Goal: Task Accomplishment & Management: Use online tool/utility

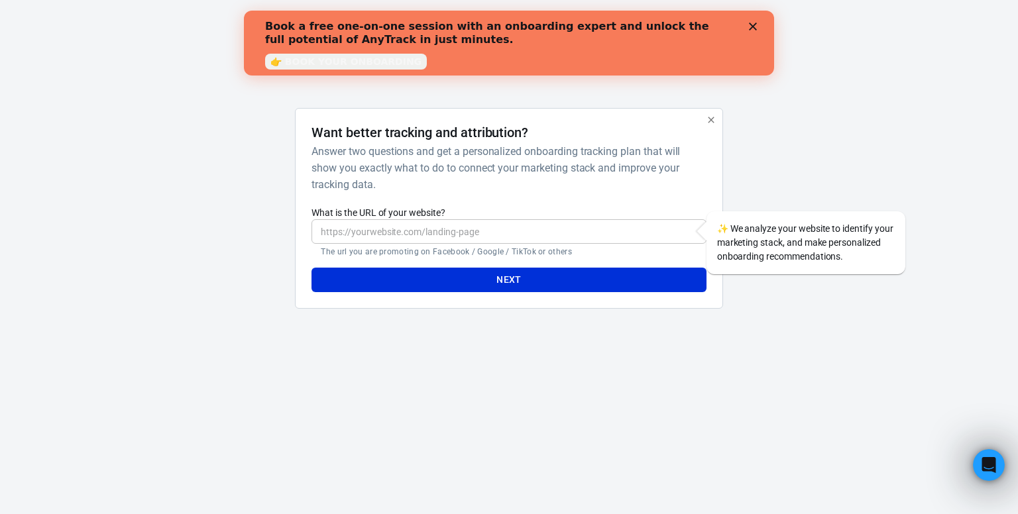
click at [456, 226] on input "What is the URL of your website?" at bounding box center [509, 231] width 394 height 25
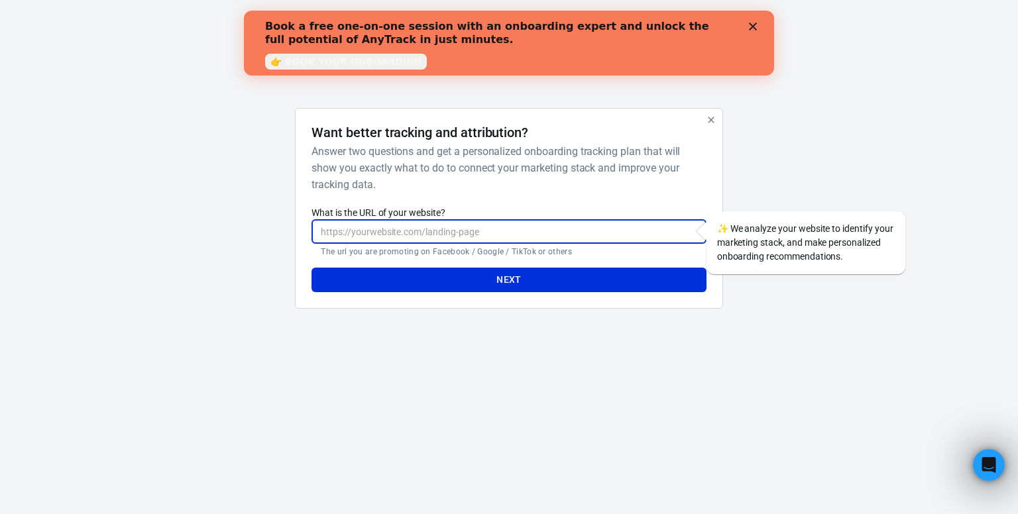
click at [483, 217] on label "What is the URL of your website?" at bounding box center [509, 212] width 394 height 13
click at [483, 219] on input "What is the URL of your website?" at bounding box center [509, 231] width 394 height 25
click at [473, 224] on input "What is the URL of your website?" at bounding box center [509, 231] width 394 height 25
paste input "www.adhdsuccesssystem/productivity-with-adhd"
click at [461, 271] on button "Next" at bounding box center [509, 280] width 394 height 25
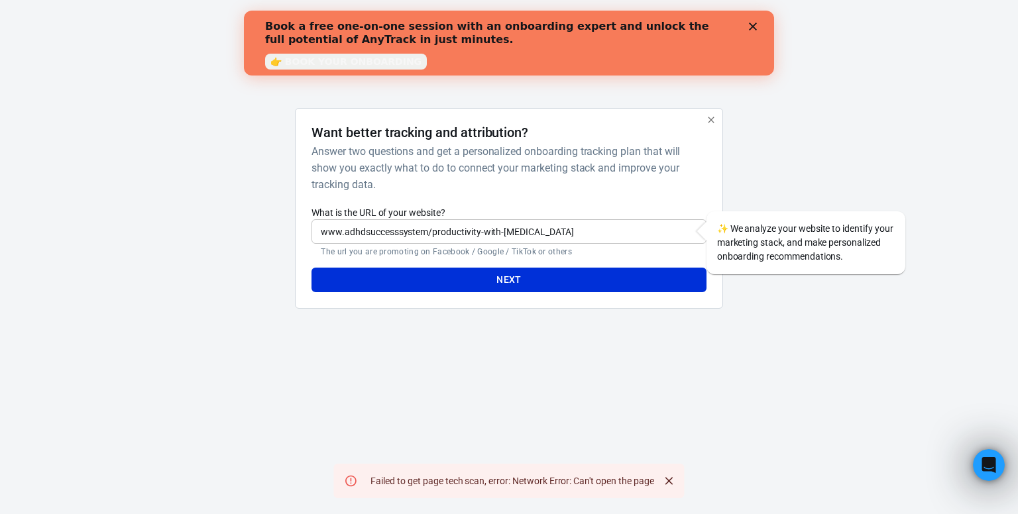
click at [560, 320] on div "AnyTrack Want better tracking and attribution? Answer two questions and get a p…" at bounding box center [509, 170] width 663 height 341
click at [385, 226] on input "www.adhdsuccesssystem/productivity-with-adhd" at bounding box center [509, 231] width 394 height 25
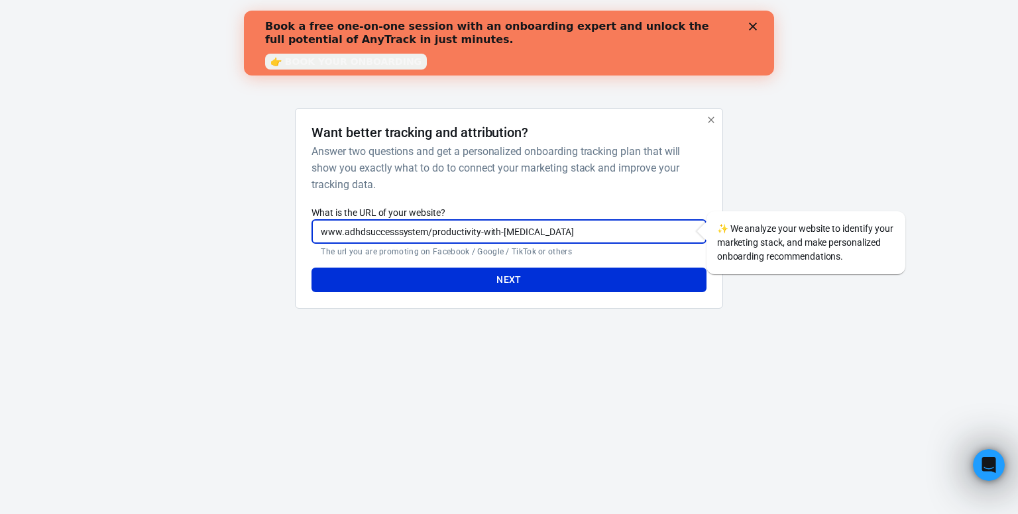
paste input "https://adhdsuccesssystem.com/productivity-with-adhd-a483088"
click at [552, 237] on input "https://adhdsuccesssystem.com/productivity-with-adhd-a483088" at bounding box center [509, 231] width 394 height 25
type input "https://adhdsuccesssystem.com/productivity-with-adhd"
click at [513, 277] on button "Next" at bounding box center [509, 280] width 394 height 25
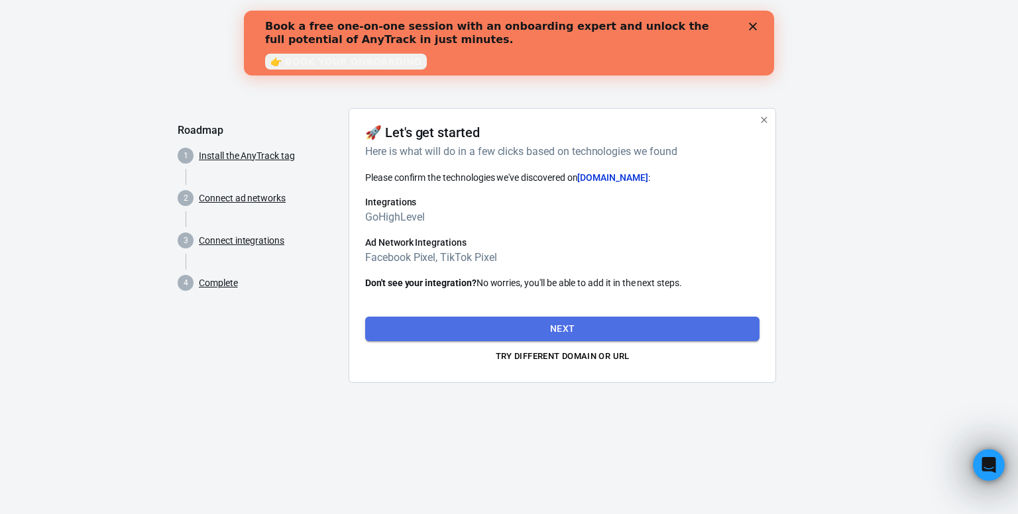
click at [548, 320] on button "Next" at bounding box center [562, 329] width 394 height 25
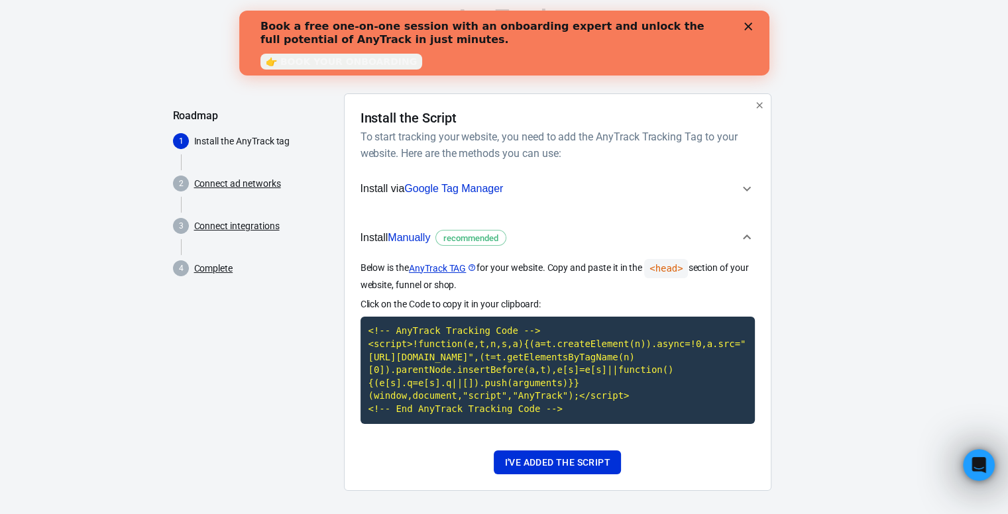
scroll to position [23, 0]
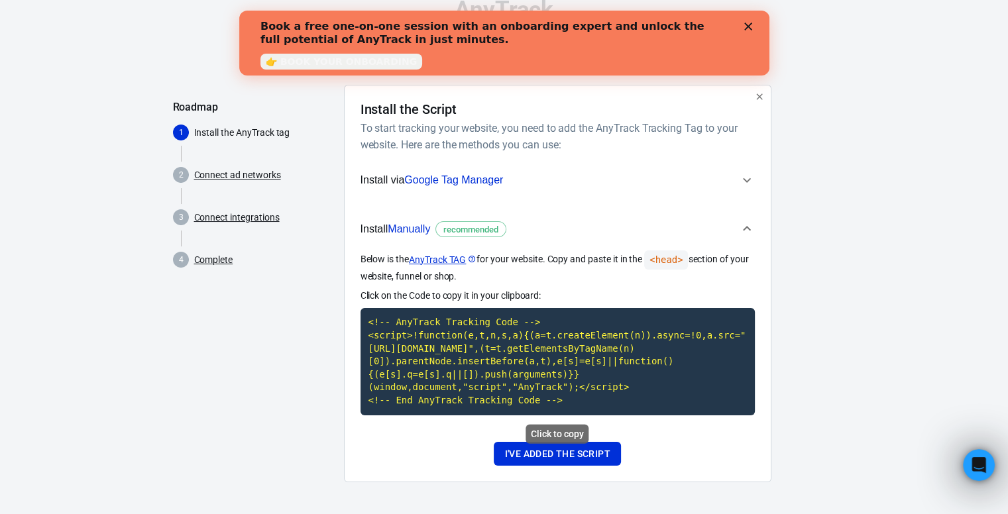
click at [493, 367] on code "<!-- AnyTrack Tracking Code --> <script>!function(e,t,n,s,a){(a=t.createElement…" at bounding box center [558, 361] width 394 height 107
click at [525, 451] on button "I've added the script" at bounding box center [557, 454] width 127 height 25
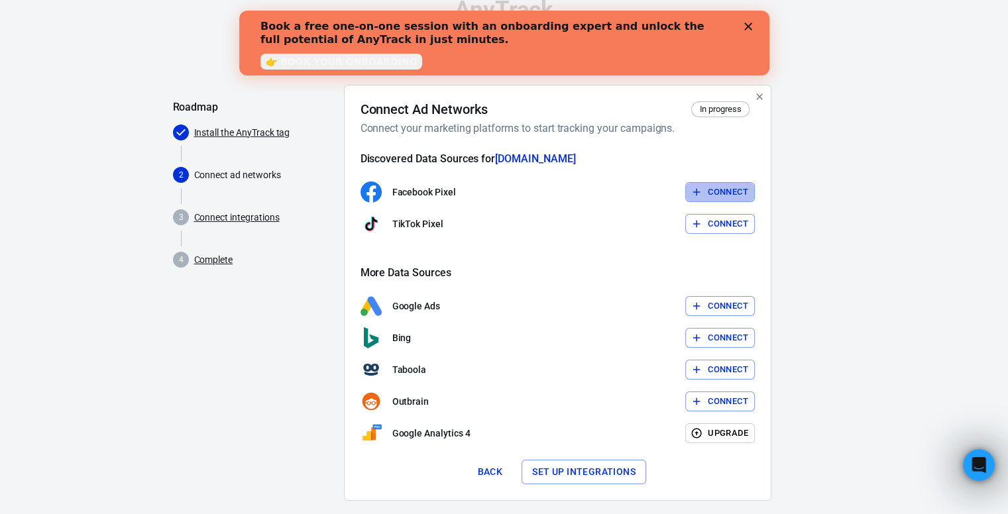
click at [719, 190] on button "Connect" at bounding box center [720, 192] width 70 height 21
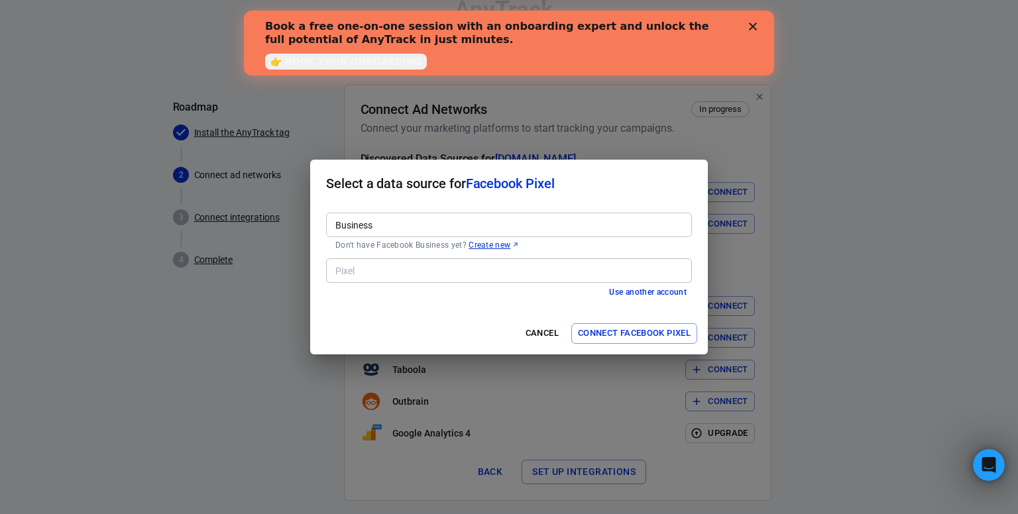
click at [424, 229] on input "Business" at bounding box center [508, 225] width 356 height 17
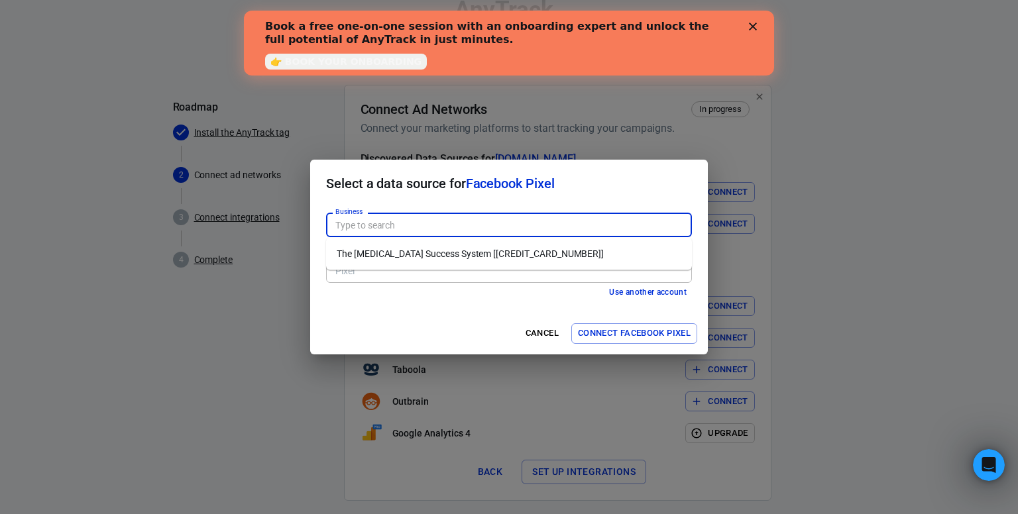
click at [416, 251] on li "The ADHD Success System [647817711303681]" at bounding box center [509, 254] width 366 height 22
type input "The ADHD Success System [647817711303681]"
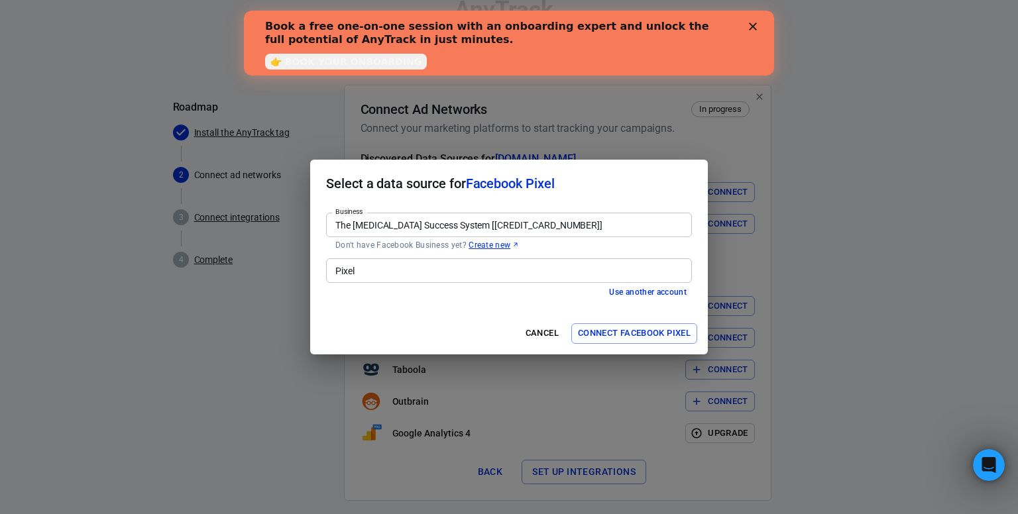
click at [419, 268] on input "Pixel" at bounding box center [508, 271] width 356 height 17
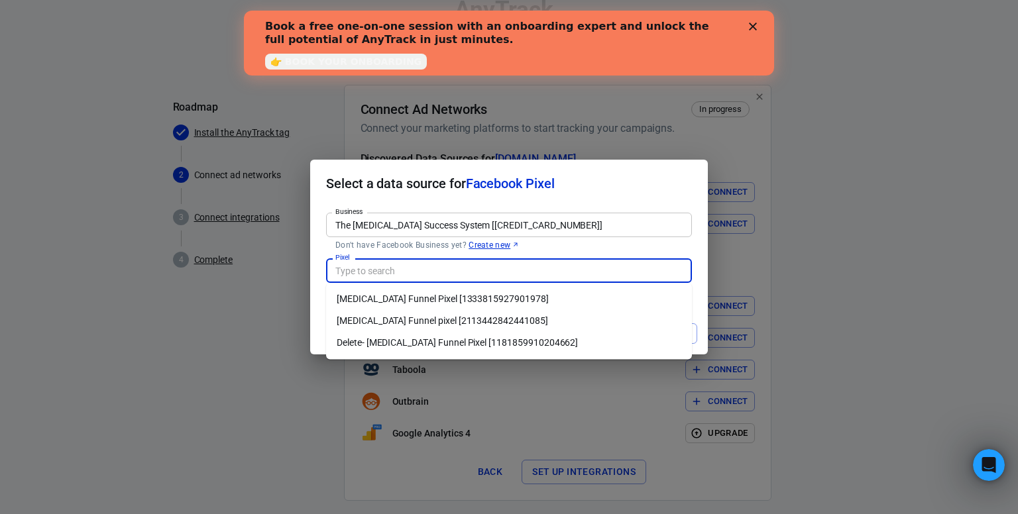
click at [444, 298] on li "ADHD Funnel Pixel [1333815927901978]" at bounding box center [509, 299] width 366 height 22
type input "ADHD Funnel Pixel [1333815927901978]"
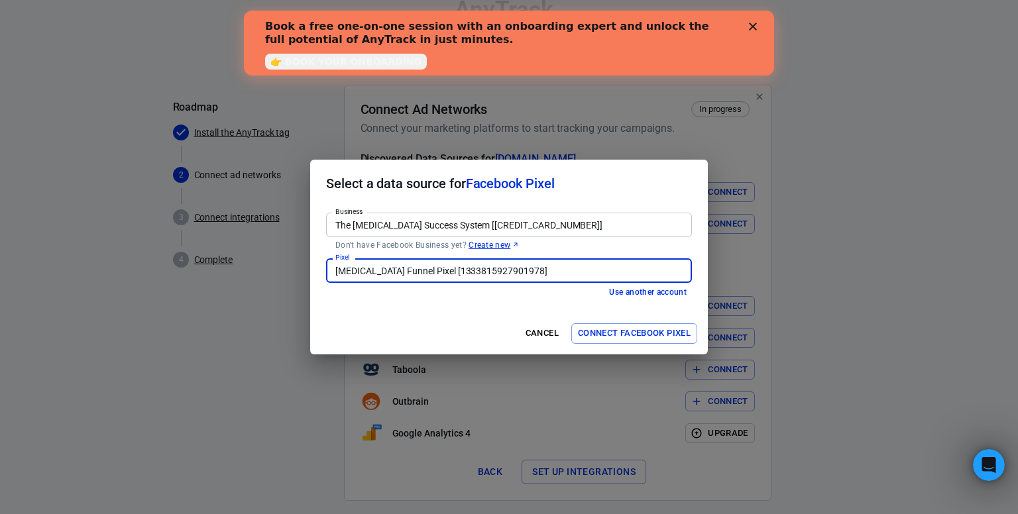
click at [612, 337] on button "Connect Facebook Pixel" at bounding box center [634, 334] width 126 height 21
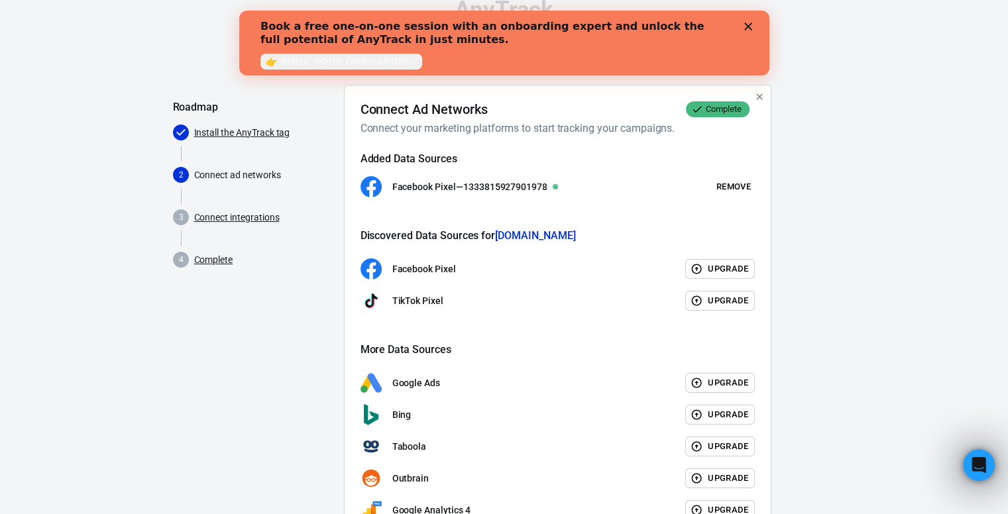
scroll to position [118, 0]
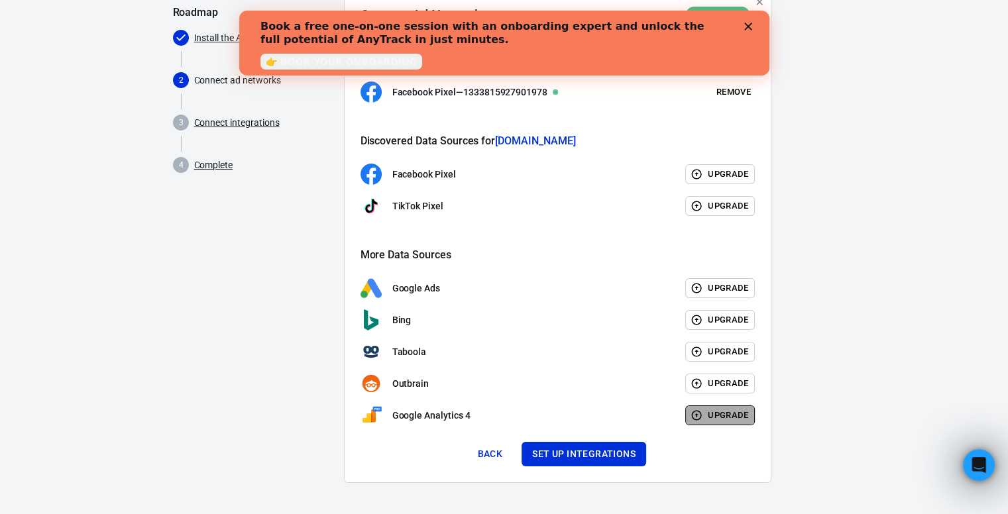
click at [703, 416] on button "Upgrade" at bounding box center [720, 416] width 70 height 21
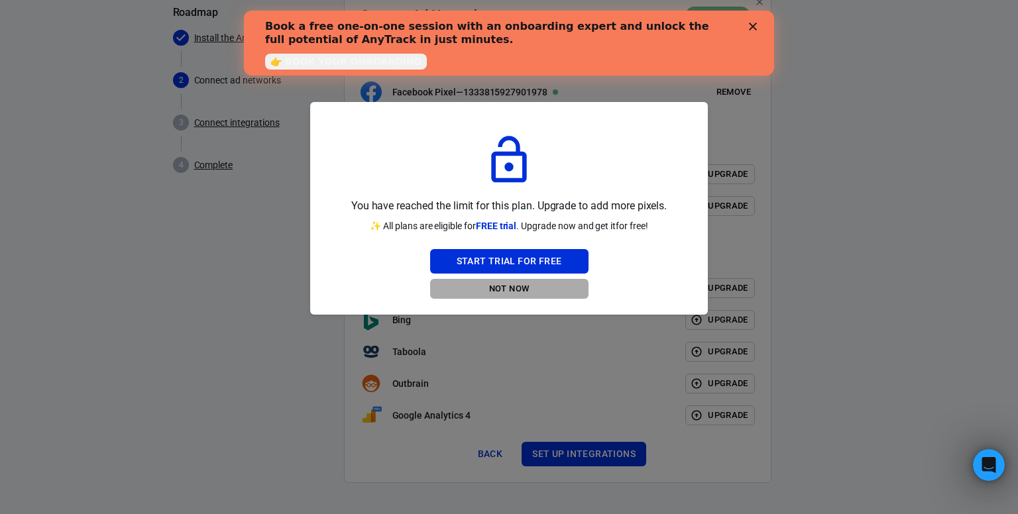
click at [532, 293] on button "Not Now" at bounding box center [509, 289] width 158 height 21
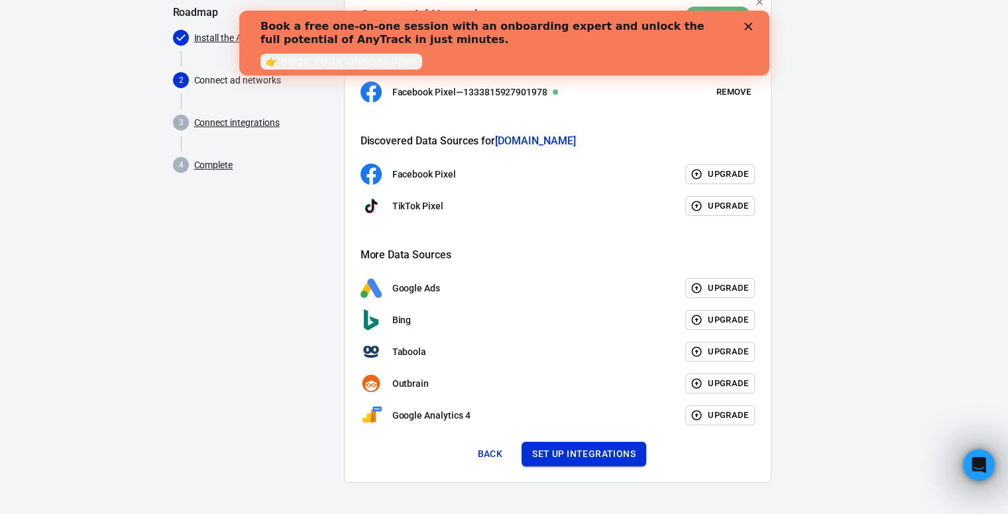
click at [565, 461] on button "Set up integrations" at bounding box center [584, 454] width 125 height 25
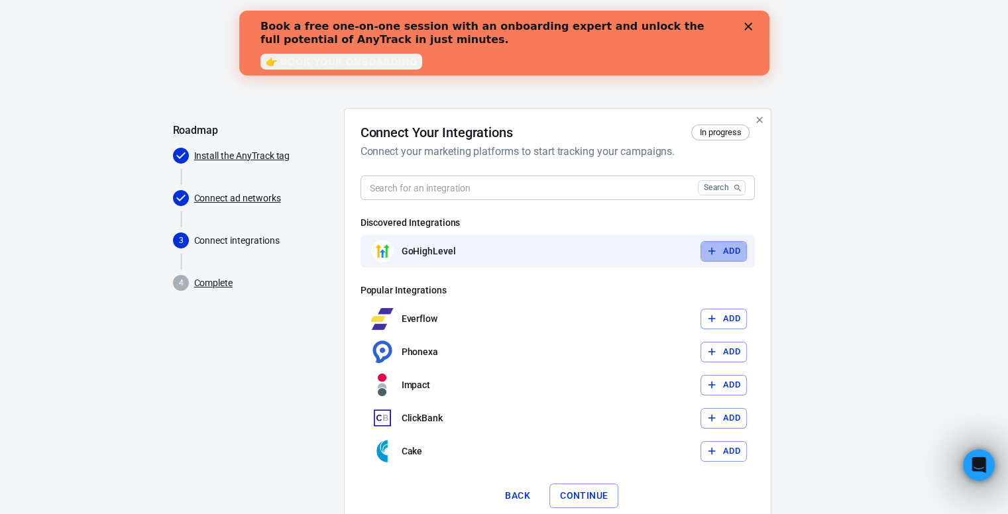
click at [712, 255] on icon "button" at bounding box center [712, 251] width 12 height 12
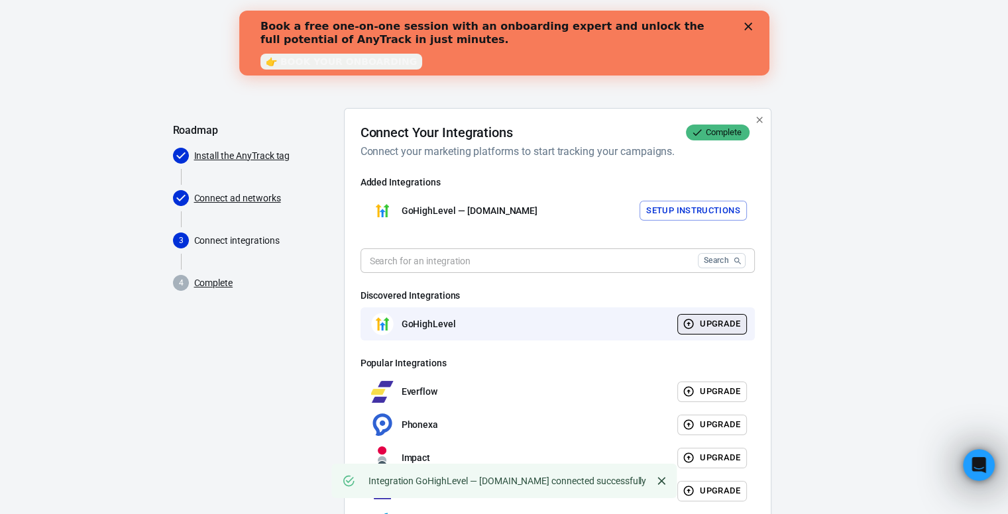
click at [658, 209] on button "Setup Instructions" at bounding box center [693, 211] width 107 height 21
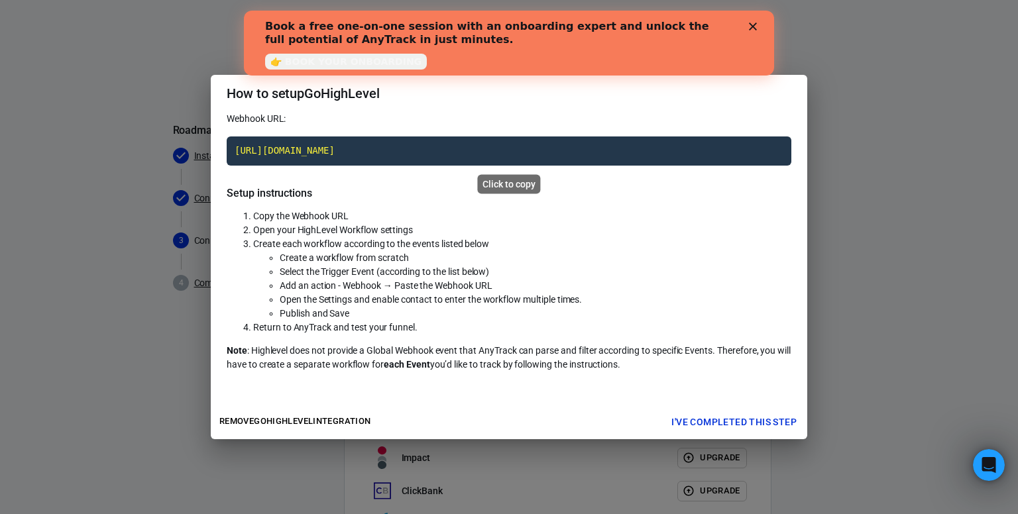
click at [420, 147] on code "https://t1.anytrack.io/Kz40c9cP/collect/gohighlevel-adhdsuccesssystemcom" at bounding box center [509, 151] width 565 height 29
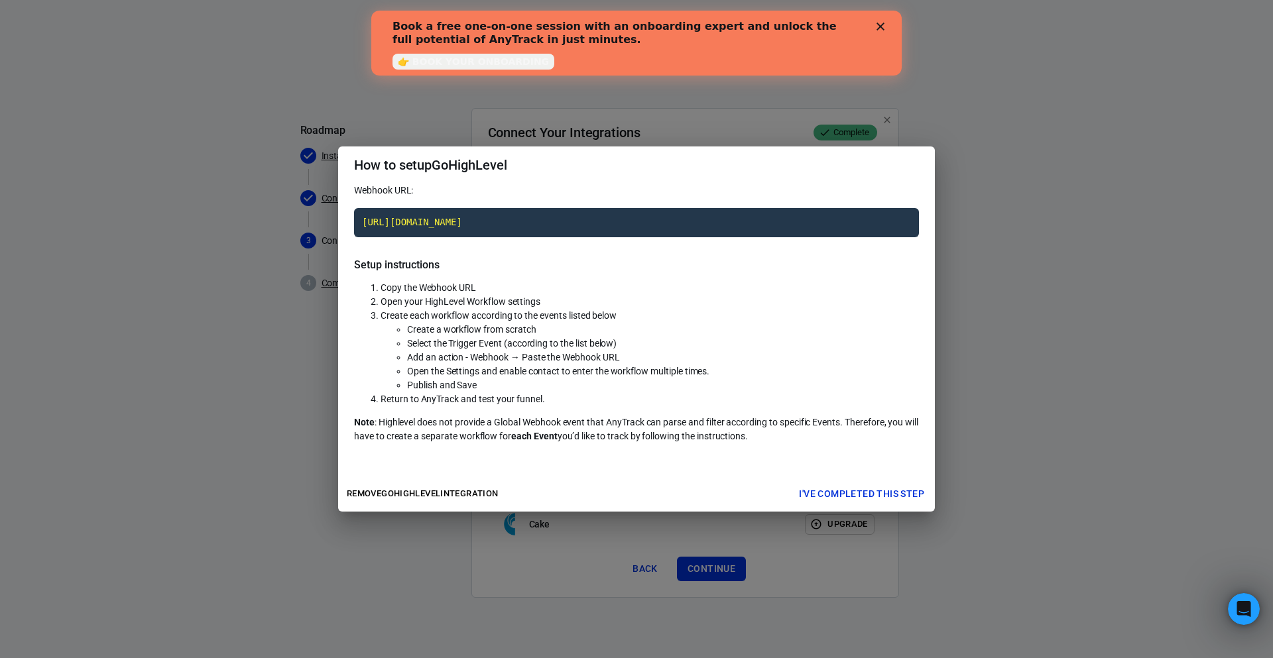
click at [831, 489] on button "I've completed this step" at bounding box center [862, 494] width 136 height 25
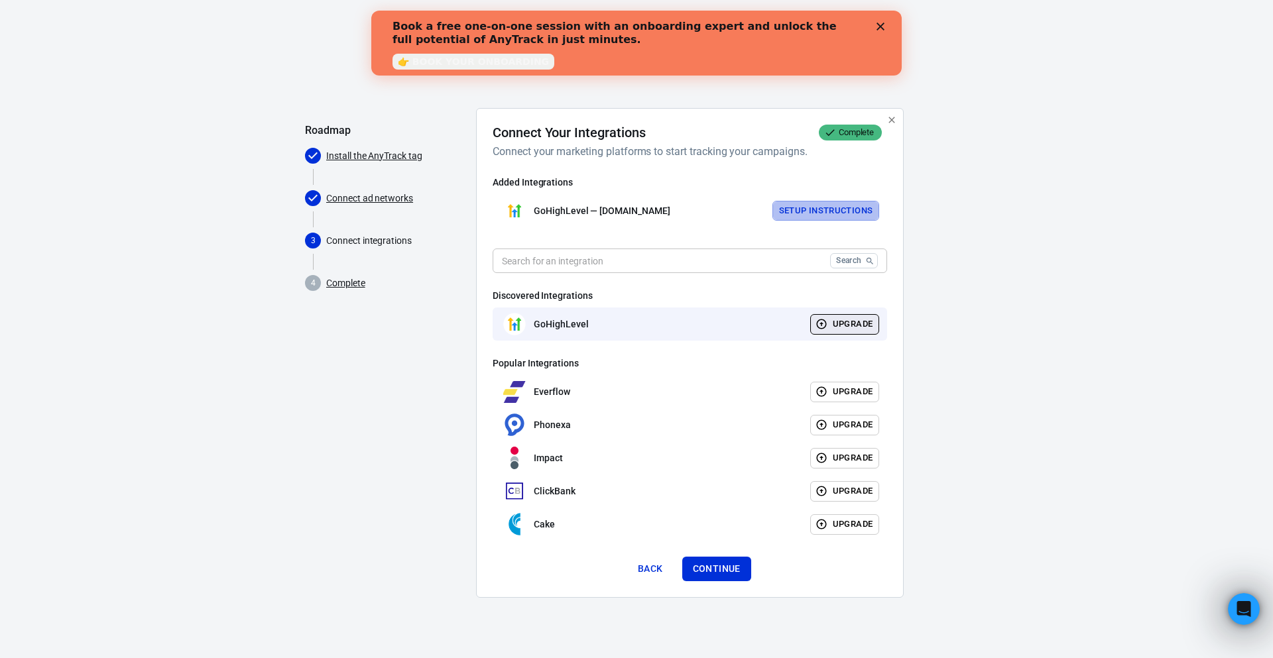
click at [815, 221] on button "Setup Instructions" at bounding box center [825, 211] width 107 height 21
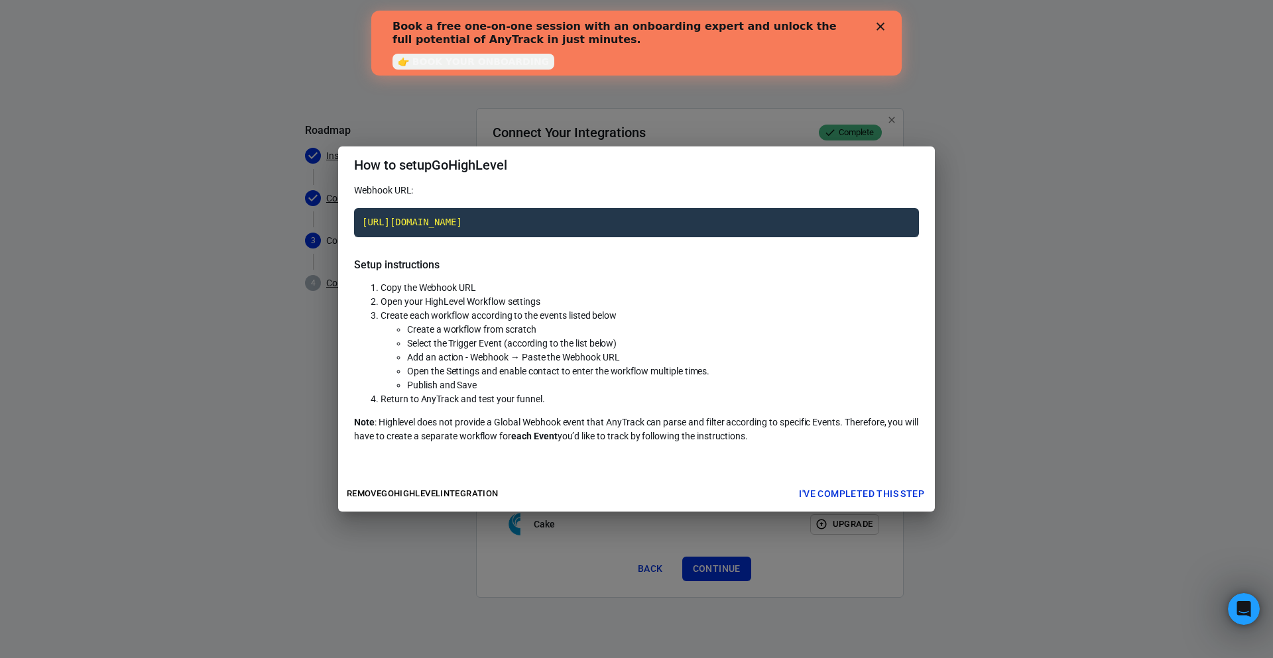
click at [970, 365] on div "How to setup GoHighLevel Webhook URL: https://t1.anytrack.io/Kz40c9cP/collect/g…" at bounding box center [636, 329] width 1273 height 658
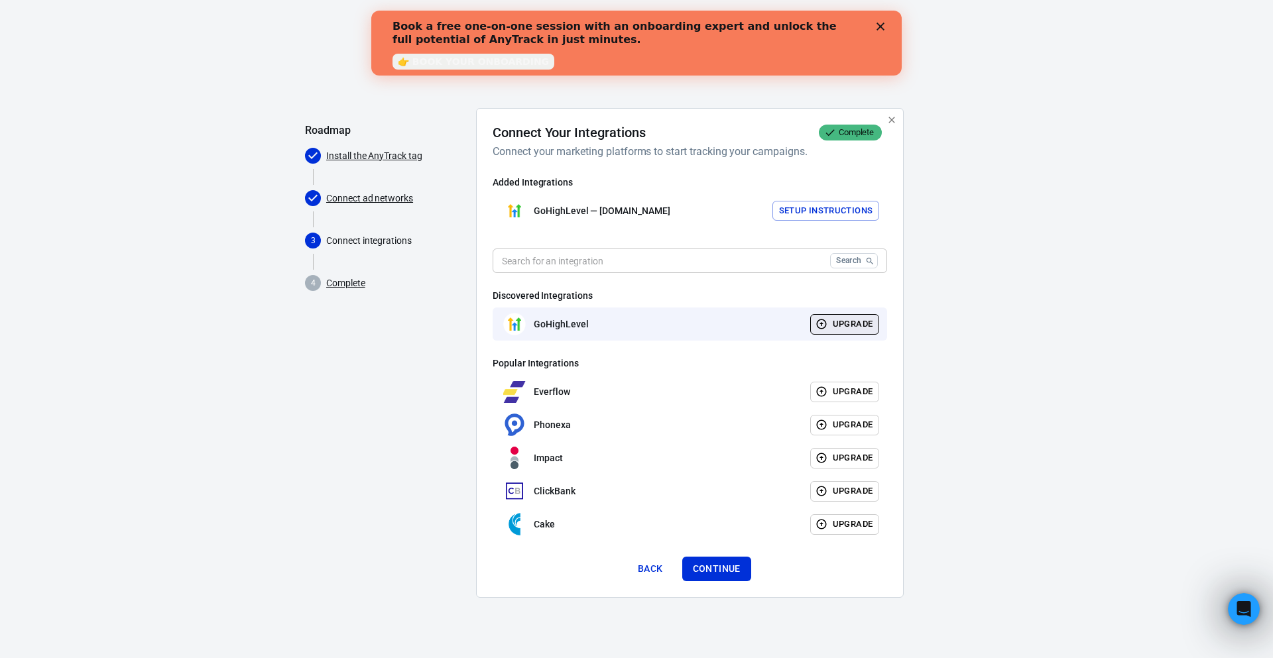
click at [849, 324] on button "Upgrade" at bounding box center [845, 324] width 70 height 21
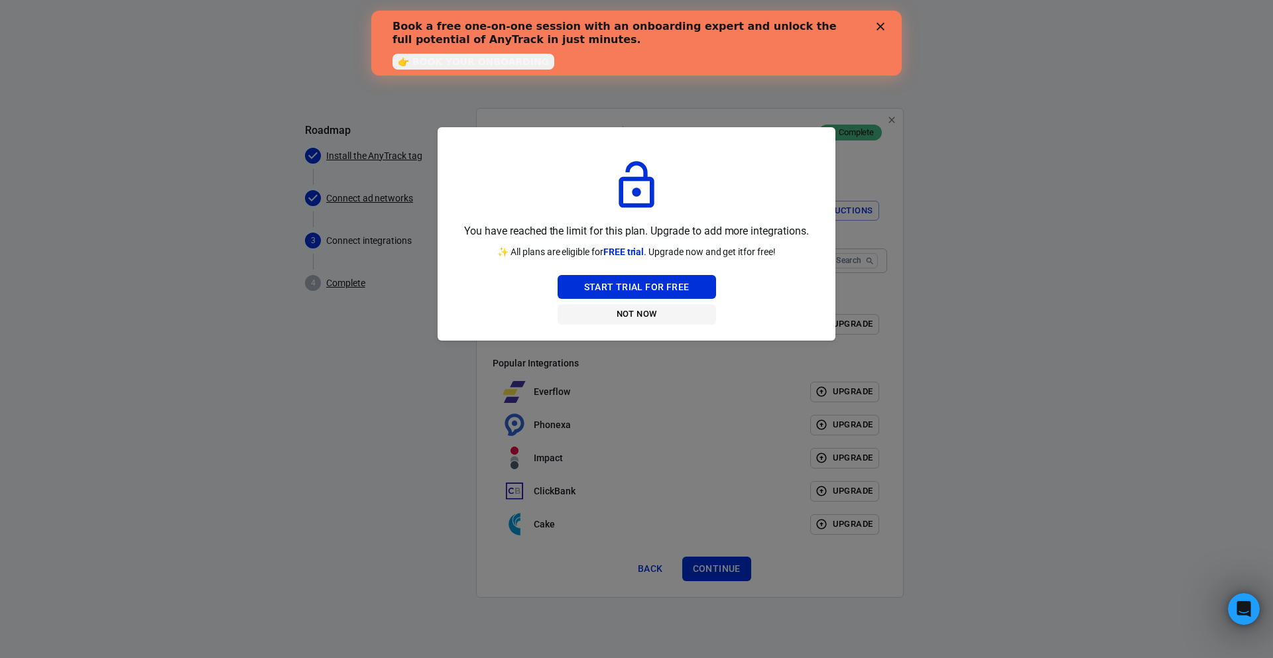
click at [630, 315] on button "Not Now" at bounding box center [637, 314] width 158 height 21
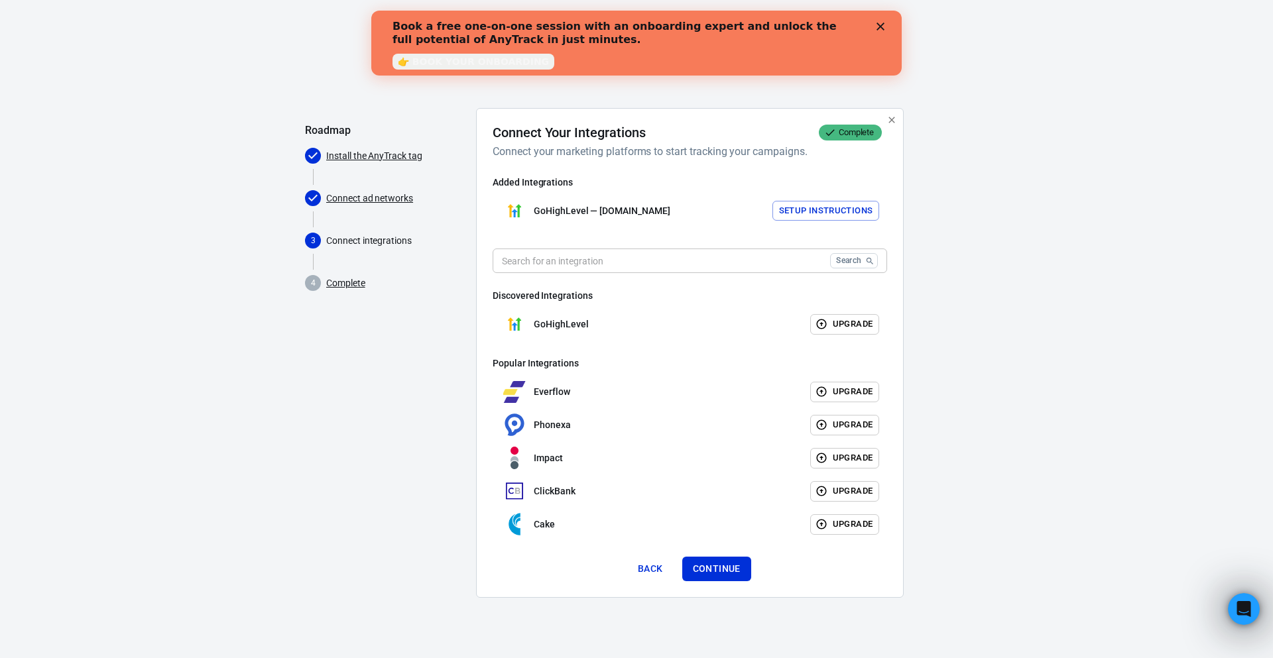
click at [837, 210] on button "Setup Instructions" at bounding box center [825, 211] width 107 height 21
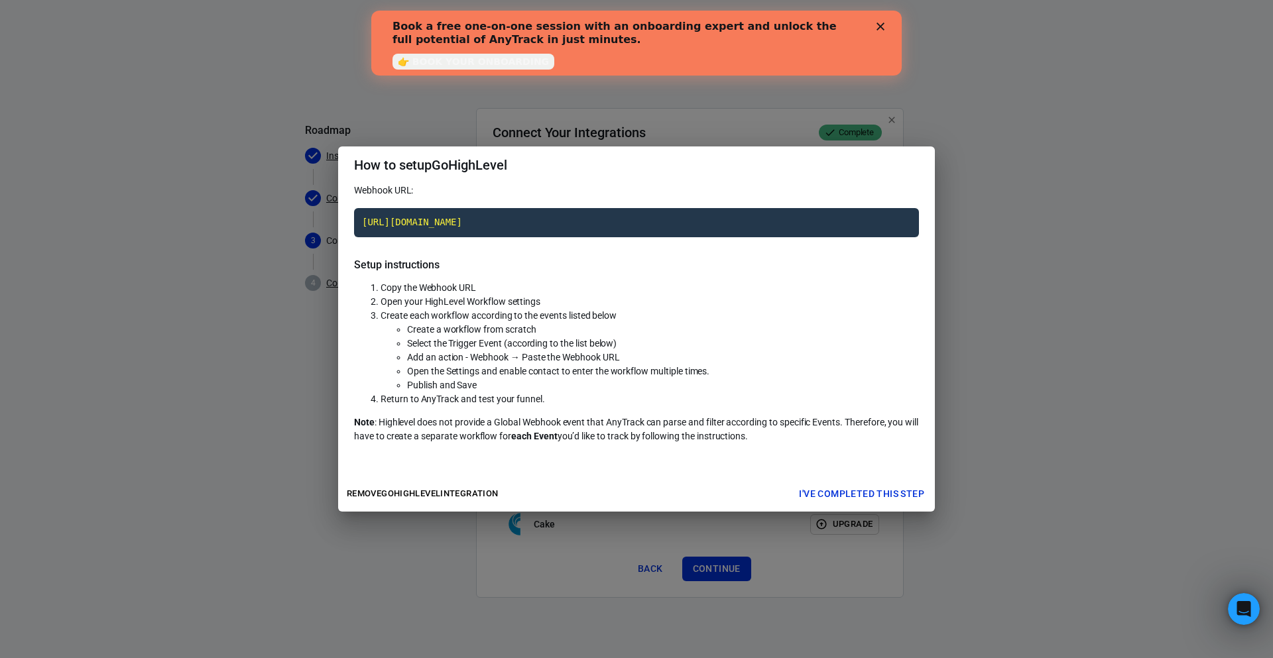
click at [876, 24] on icon "Close" at bounding box center [880, 27] width 8 height 8
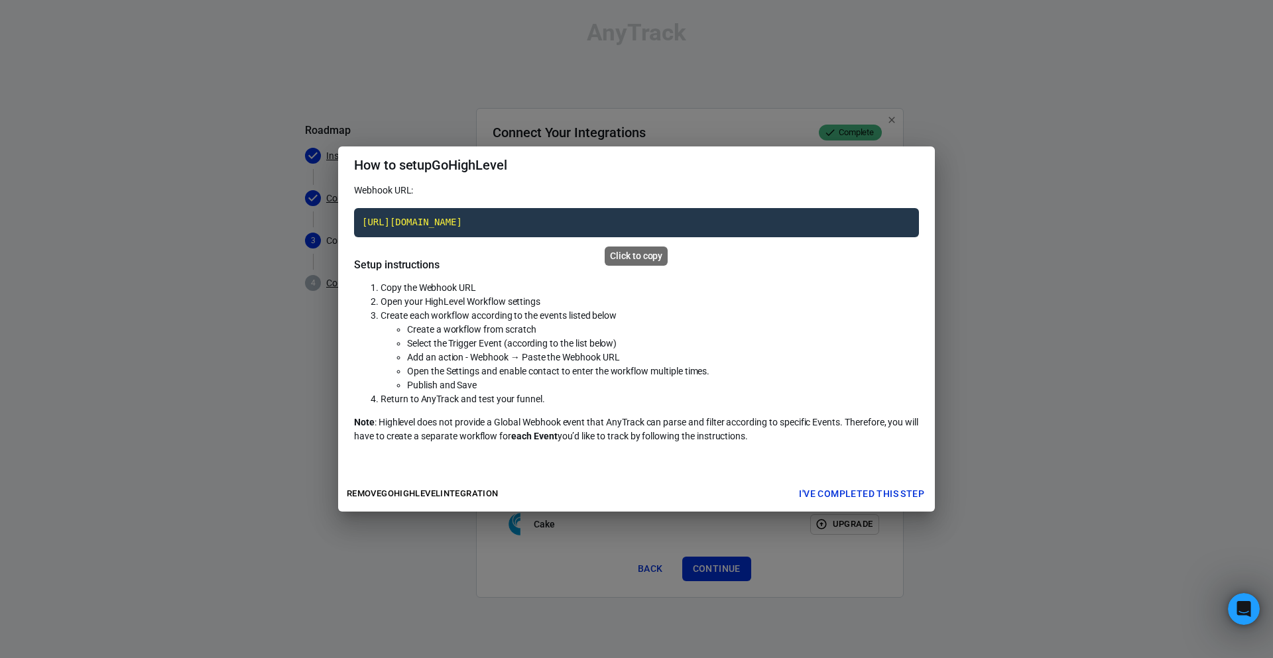
click at [520, 218] on code "https://t1.anytrack.io/Kz40c9cP/collect/gohighlevel-adhdsuccesssystemcom" at bounding box center [636, 222] width 565 height 29
click at [870, 488] on button "I've completed this step" at bounding box center [862, 494] width 136 height 25
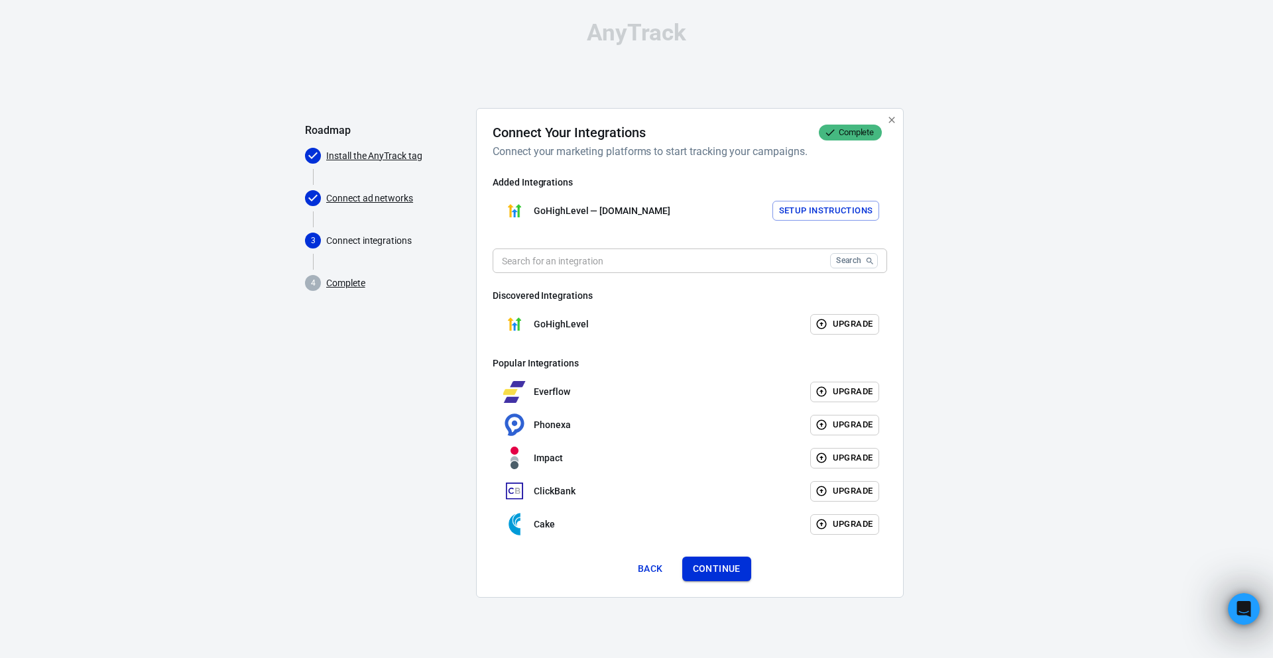
click at [722, 514] on button "Continue" at bounding box center [716, 569] width 69 height 25
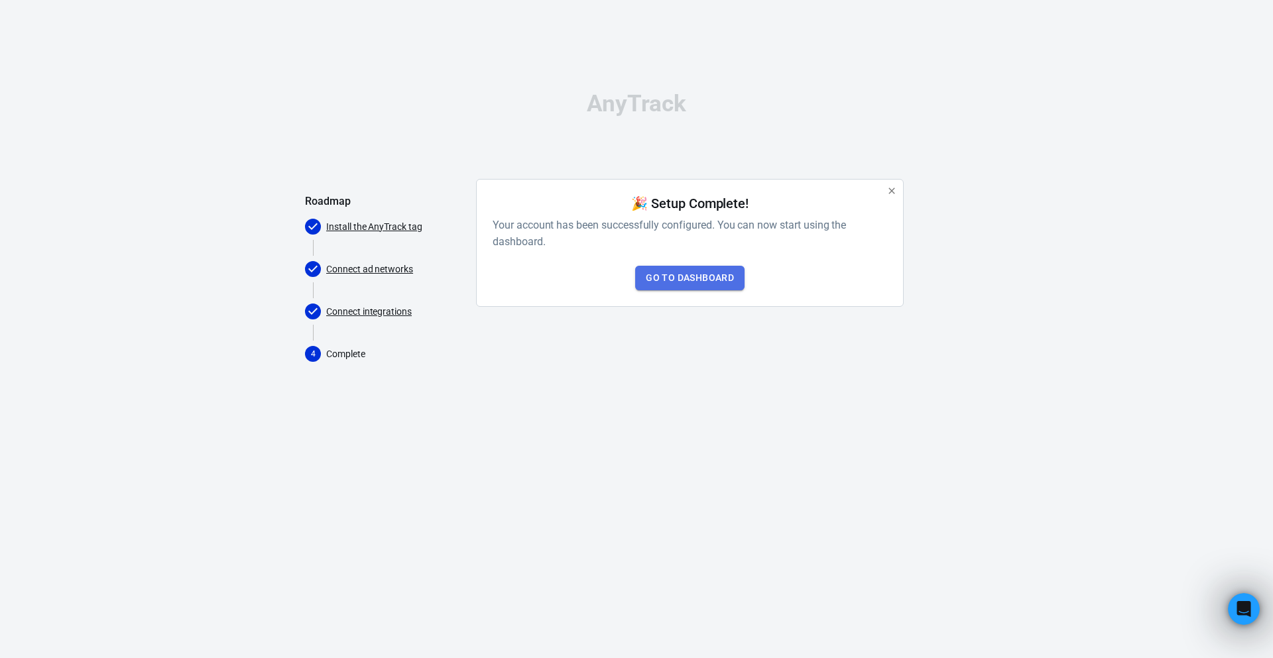
click at [674, 275] on link "Go to Dashboard" at bounding box center [689, 278] width 109 height 25
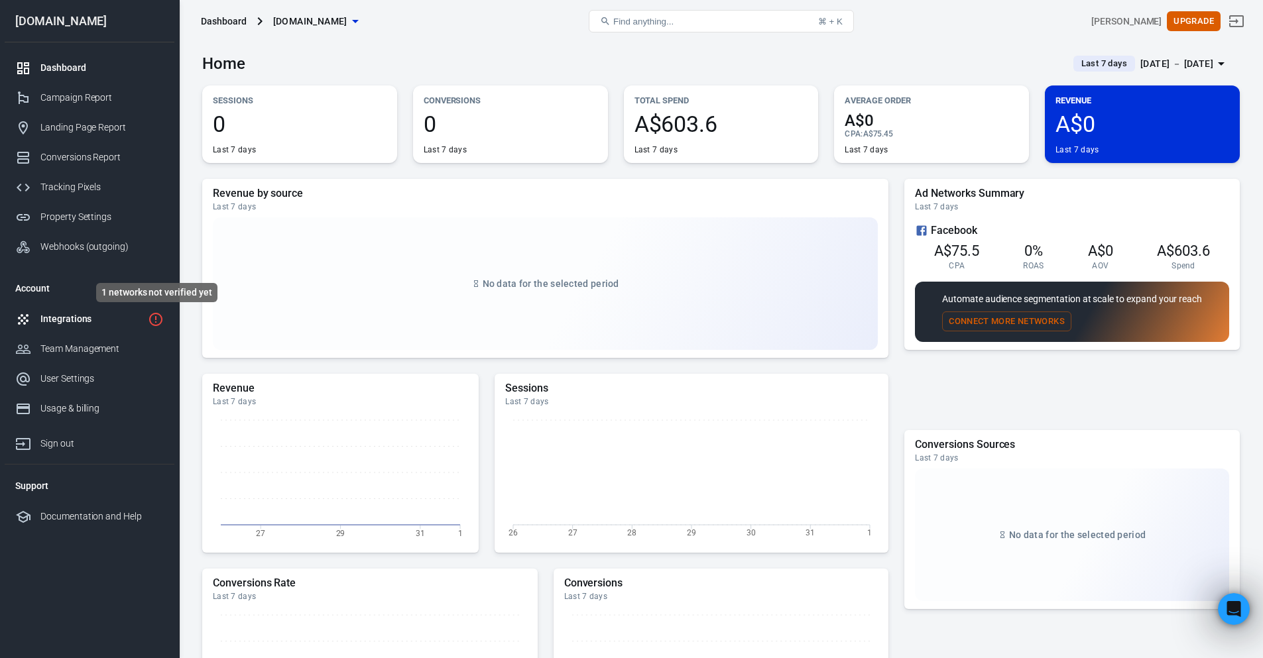
click at [160, 314] on icon "1 networks not verified yet" at bounding box center [155, 319] width 13 height 13
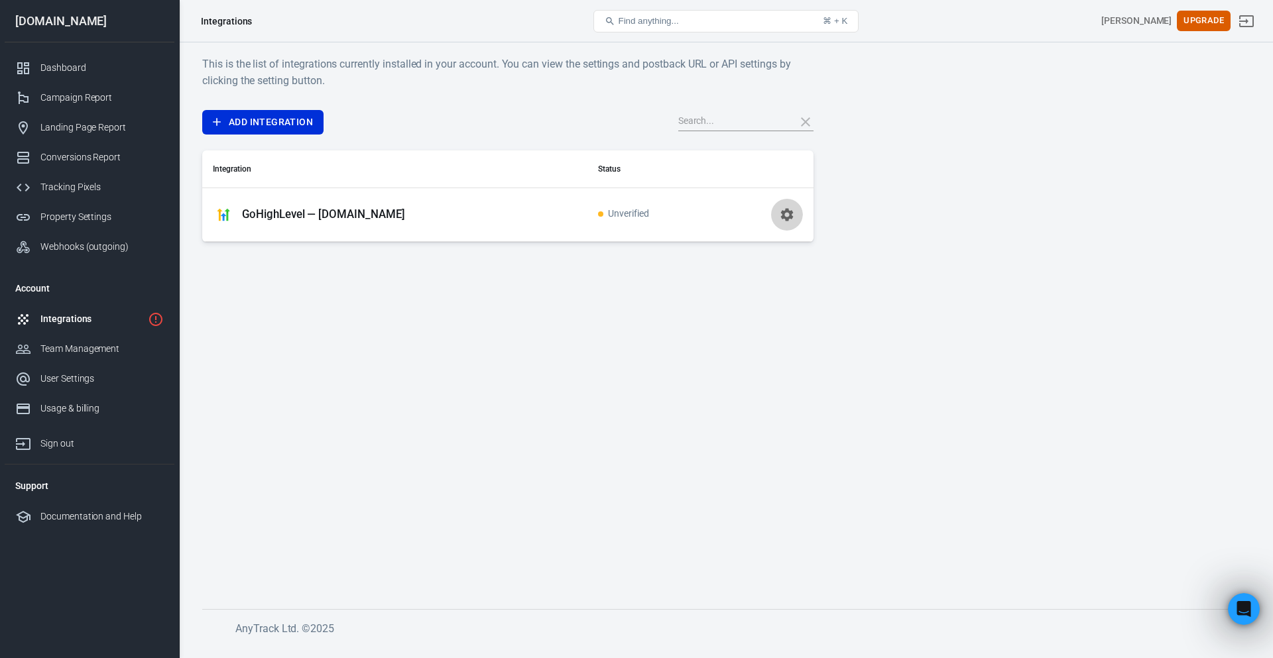
click at [787, 208] on icon "button" at bounding box center [787, 215] width 16 height 16
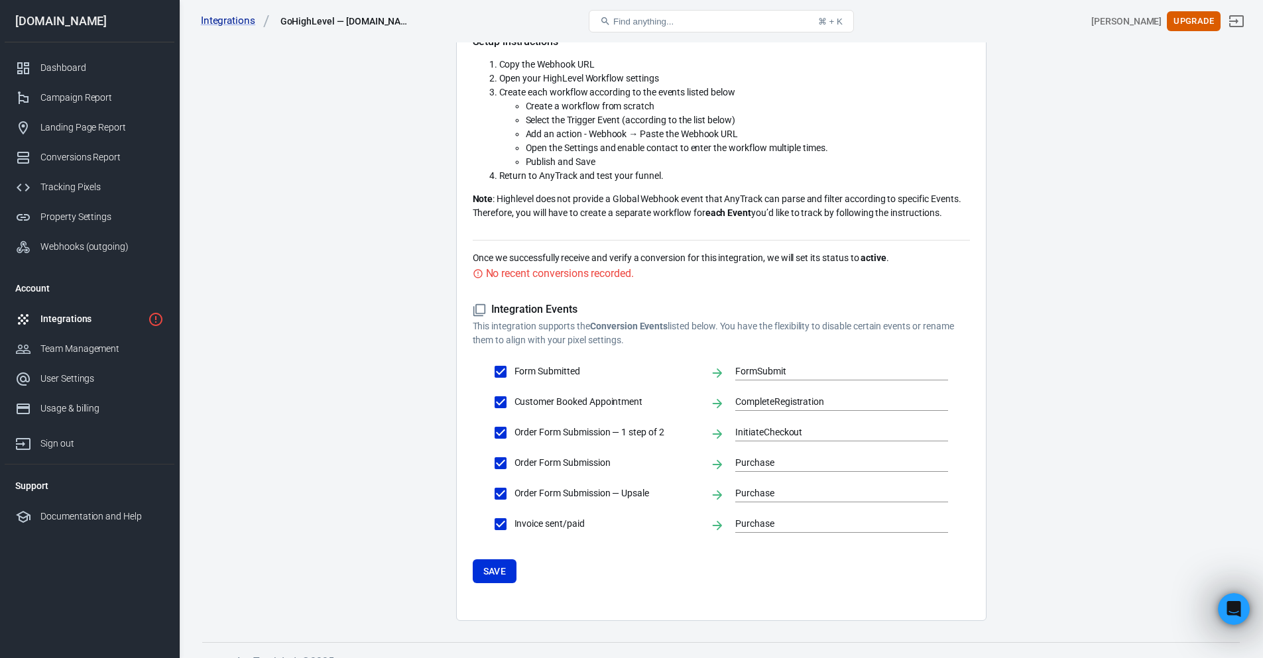
scroll to position [213, 0]
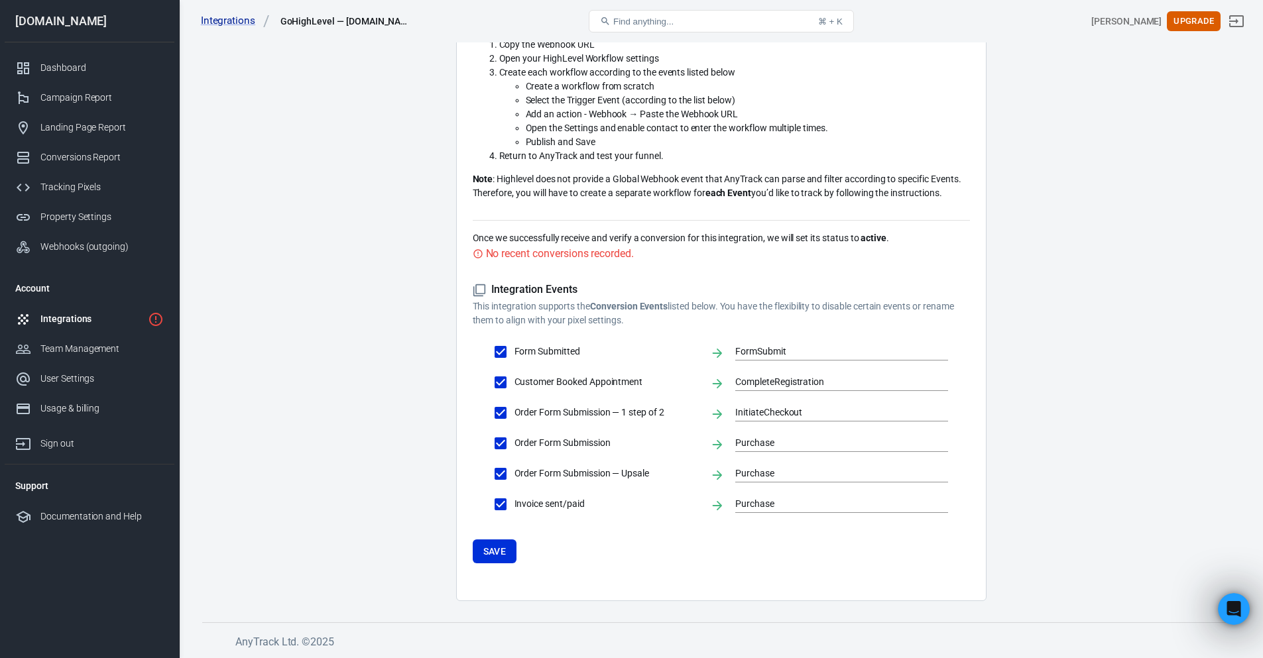
click at [569, 253] on div "No recent conversions recorded." at bounding box center [560, 253] width 148 height 17
click at [496, 514] on button "Save" at bounding box center [495, 552] width 44 height 25
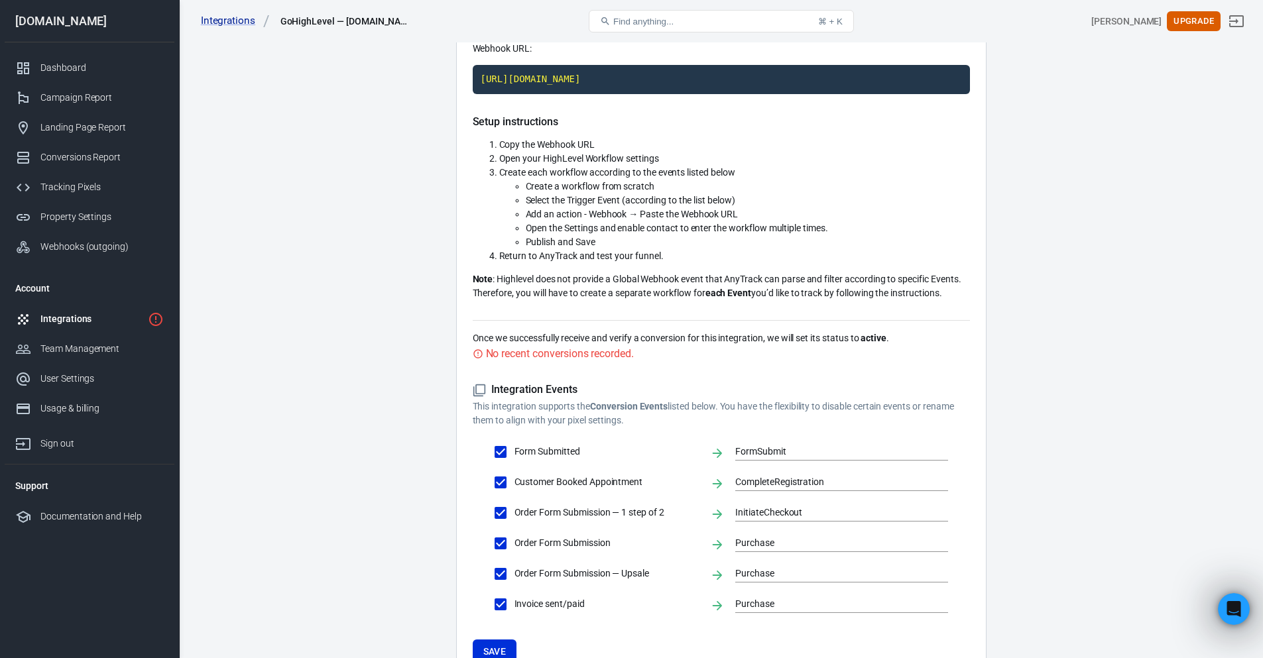
scroll to position [154, 0]
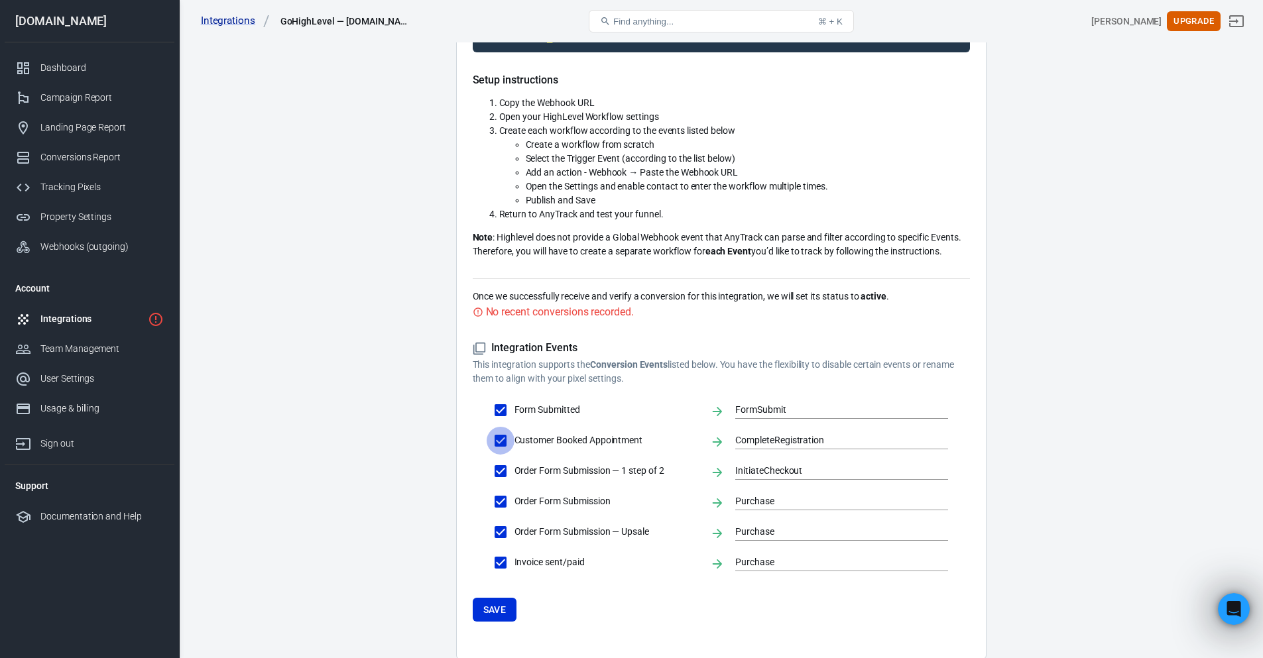
click at [504, 436] on input "Customer Booked Appointment" at bounding box center [501, 441] width 28 height 28
checkbox input "false"
click at [502, 463] on input "Order Form Submission — 1 step of 2" at bounding box center [501, 471] width 28 height 28
checkbox input "false"
click at [506, 404] on input "Form Submitted" at bounding box center [501, 410] width 28 height 28
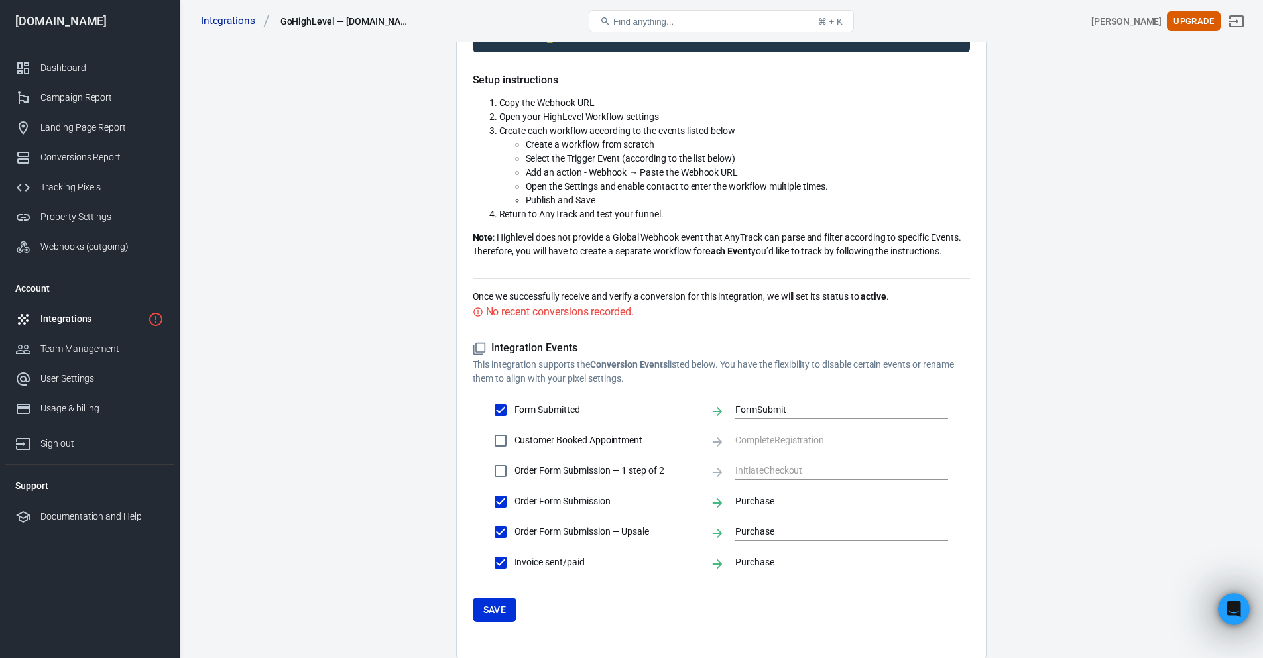
checkbox input "false"
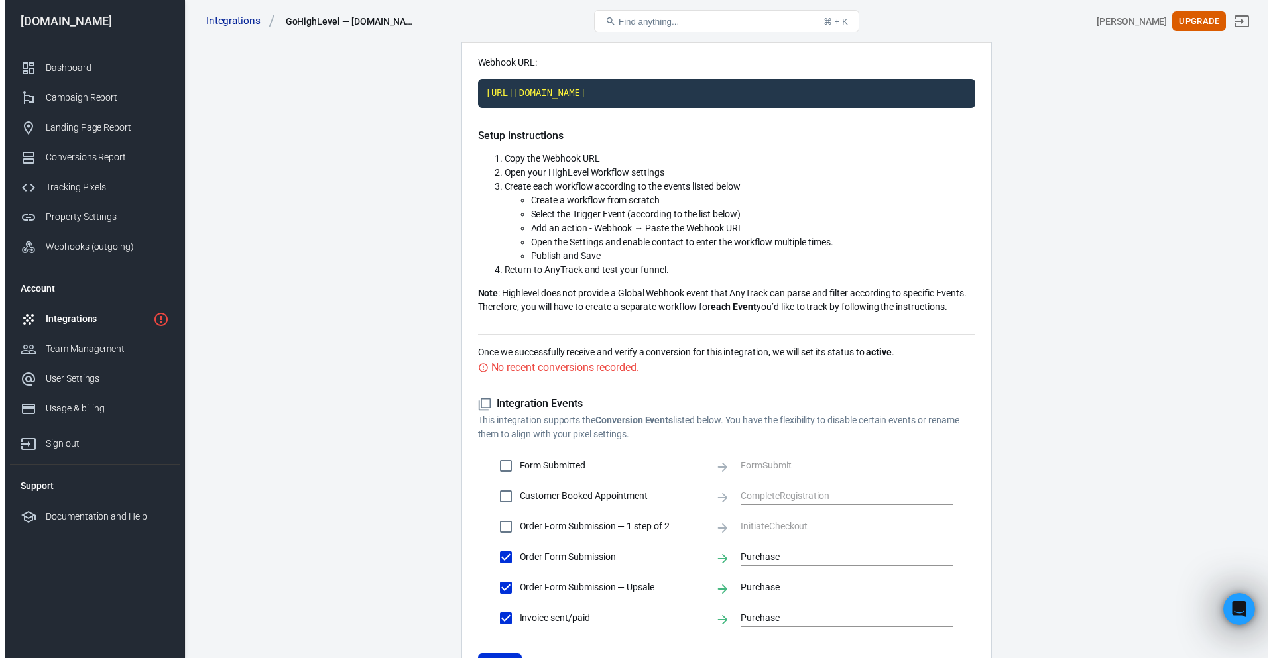
scroll to position [0, 0]
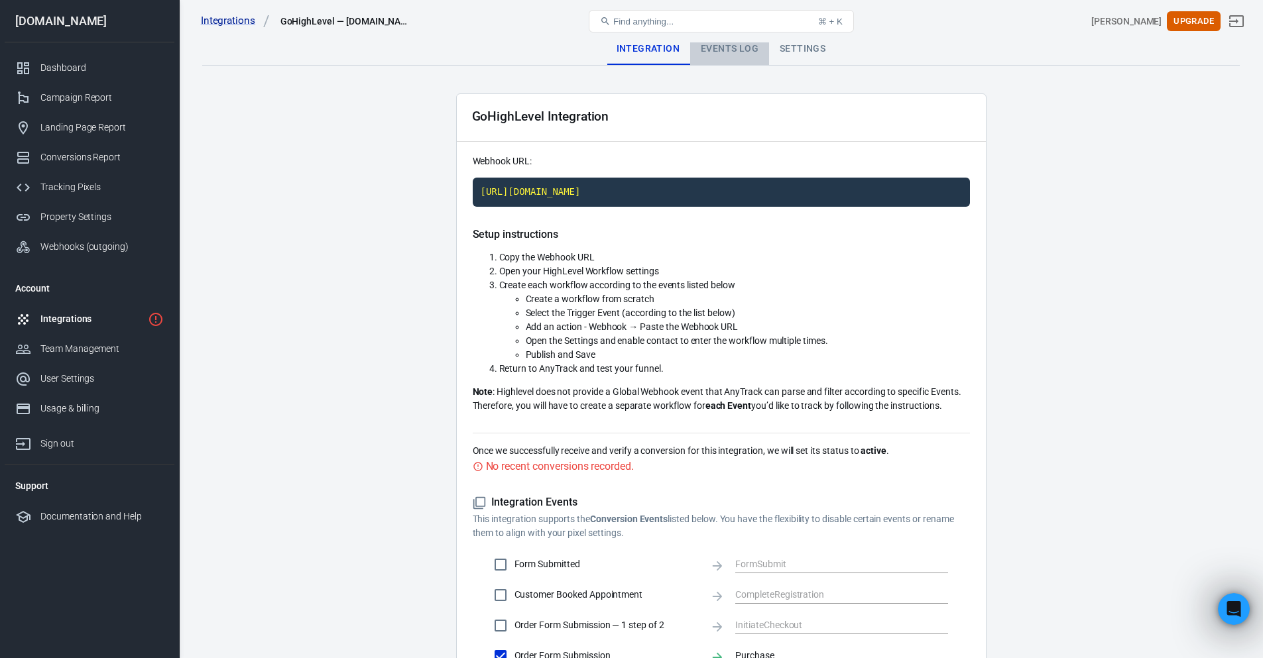
click at [725, 56] on div "Events Log" at bounding box center [729, 49] width 79 height 32
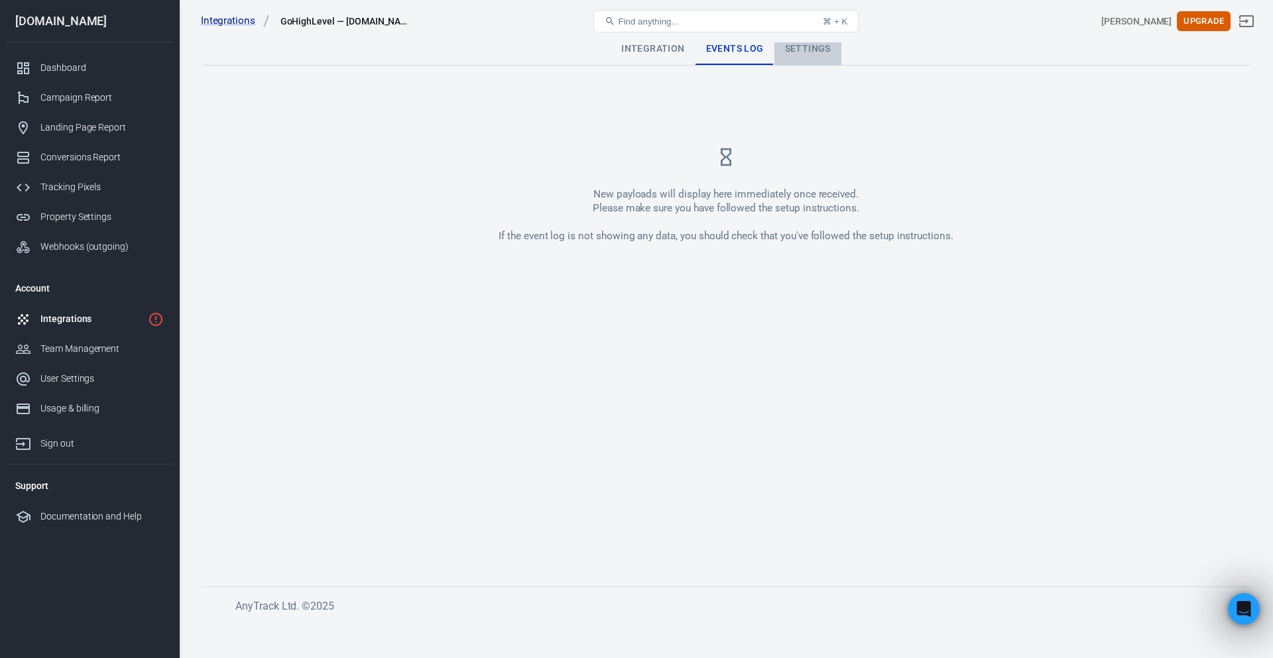
click at [812, 50] on div "Settings" at bounding box center [807, 49] width 67 height 32
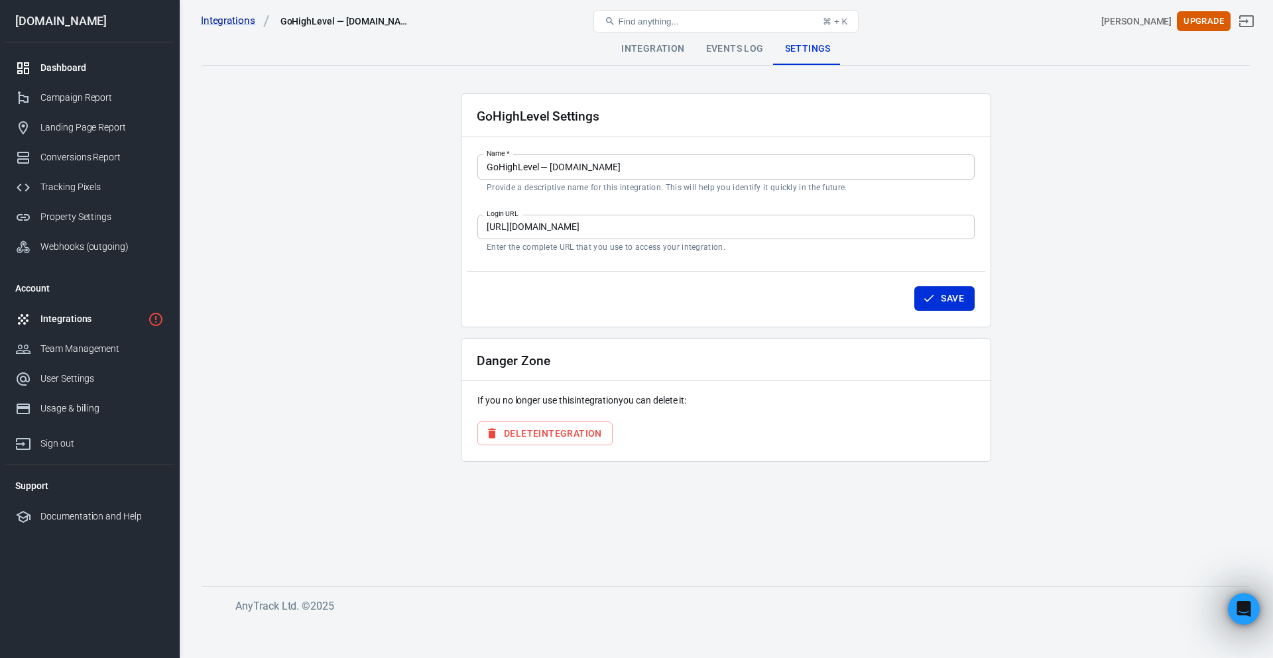
click at [85, 66] on div "Dashboard" at bounding box center [101, 68] width 123 height 14
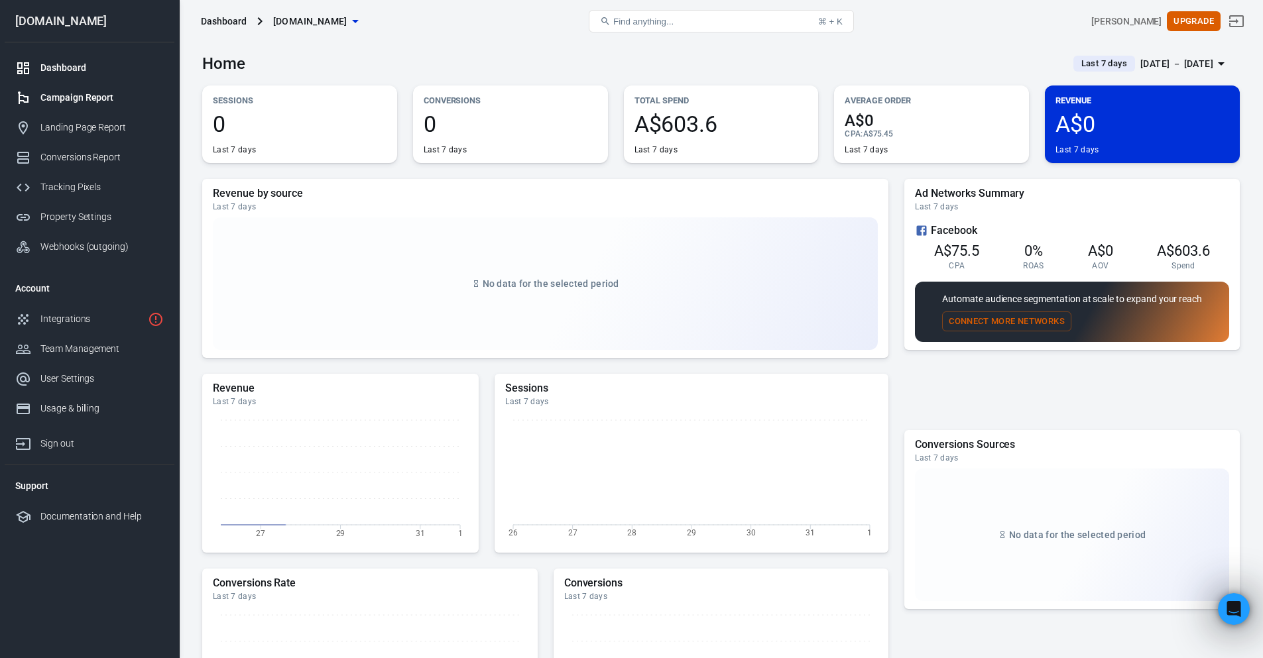
click at [89, 103] on div "Campaign Report" at bounding box center [101, 98] width 123 height 14
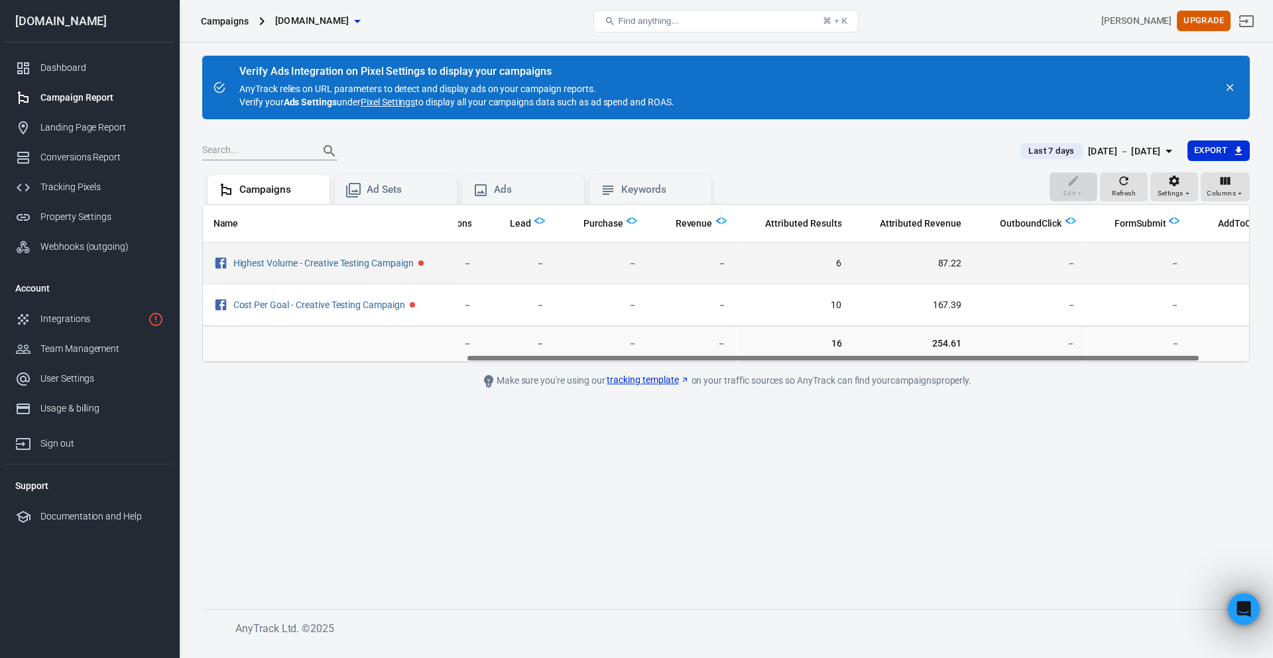
scroll to position [0, 445]
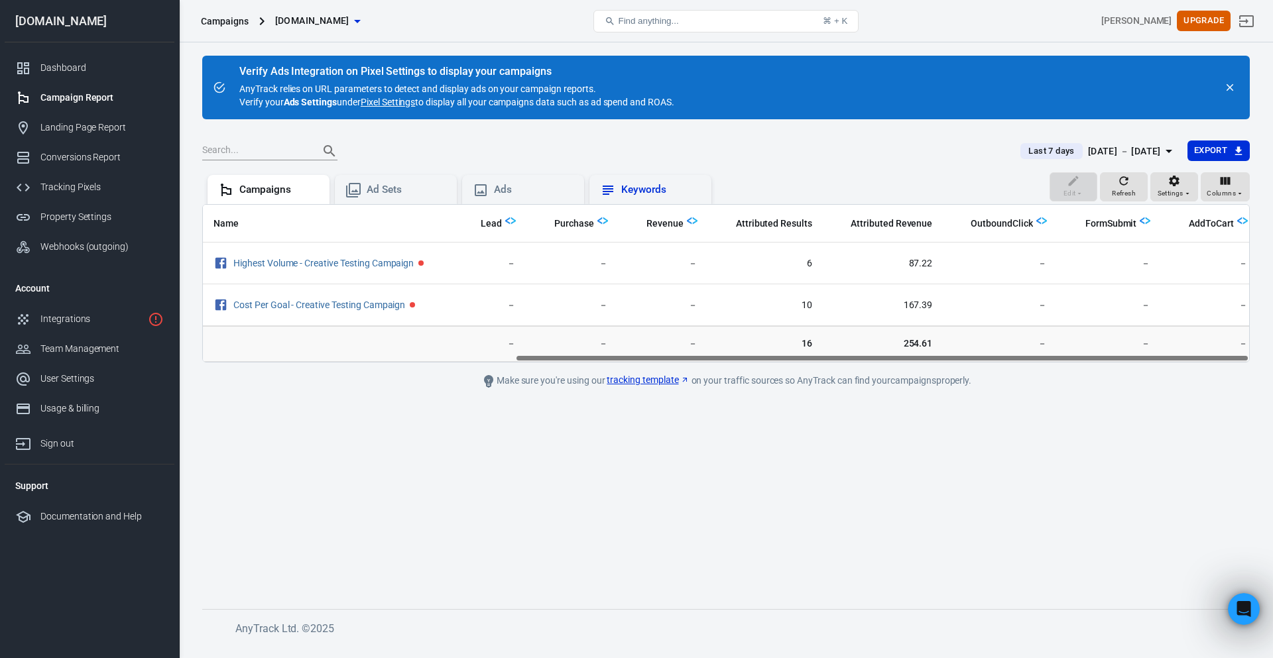
click at [621, 196] on div "Keywords" at bounding box center [650, 190] width 101 height 16
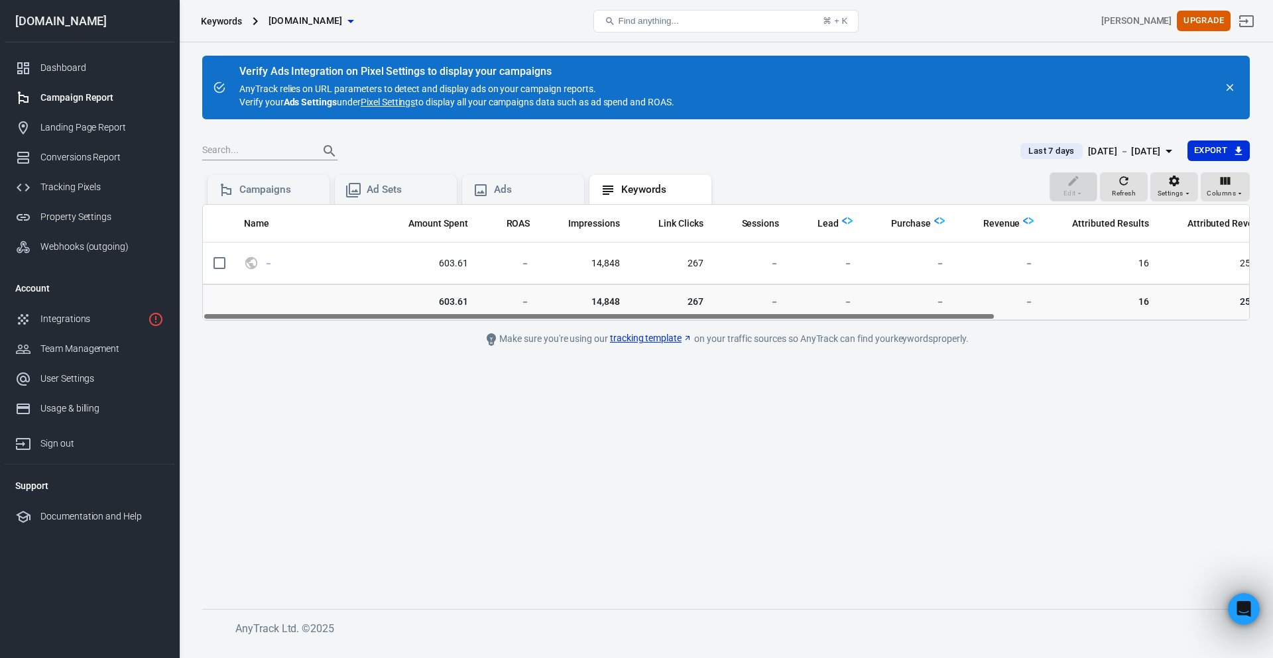
click at [402, 100] on link "Pixel Settings" at bounding box center [388, 101] width 54 height 13
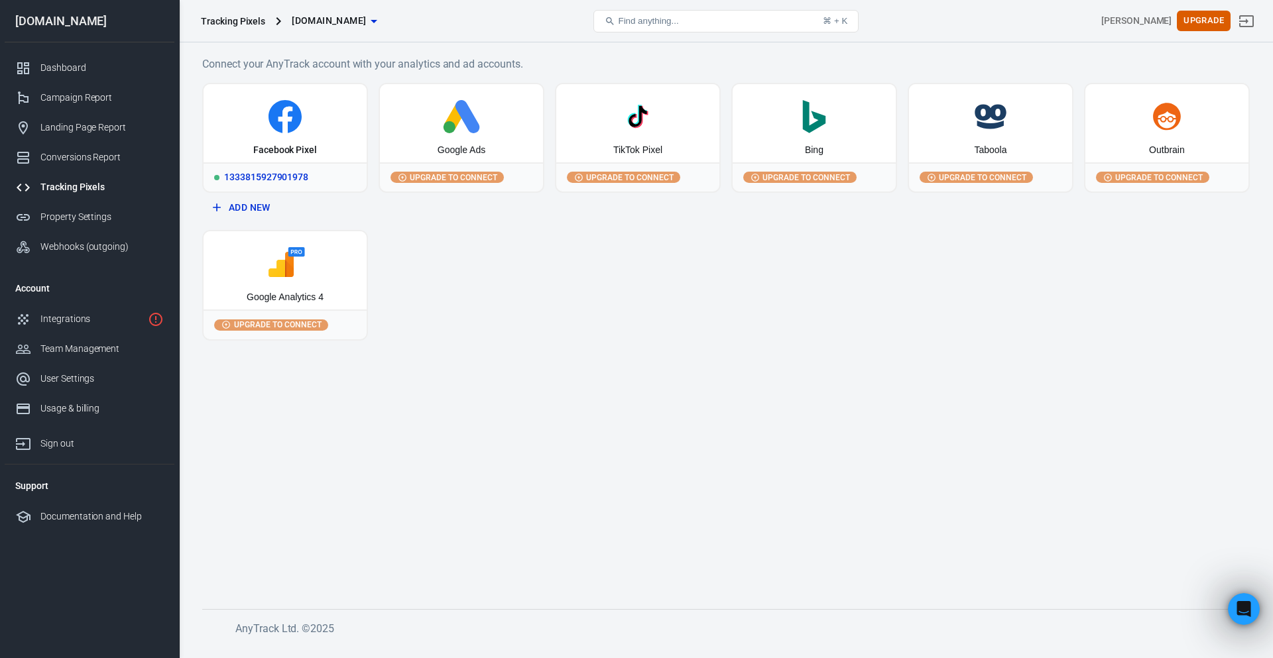
click at [302, 139] on div "Facebook Pixel" at bounding box center [285, 123] width 163 height 78
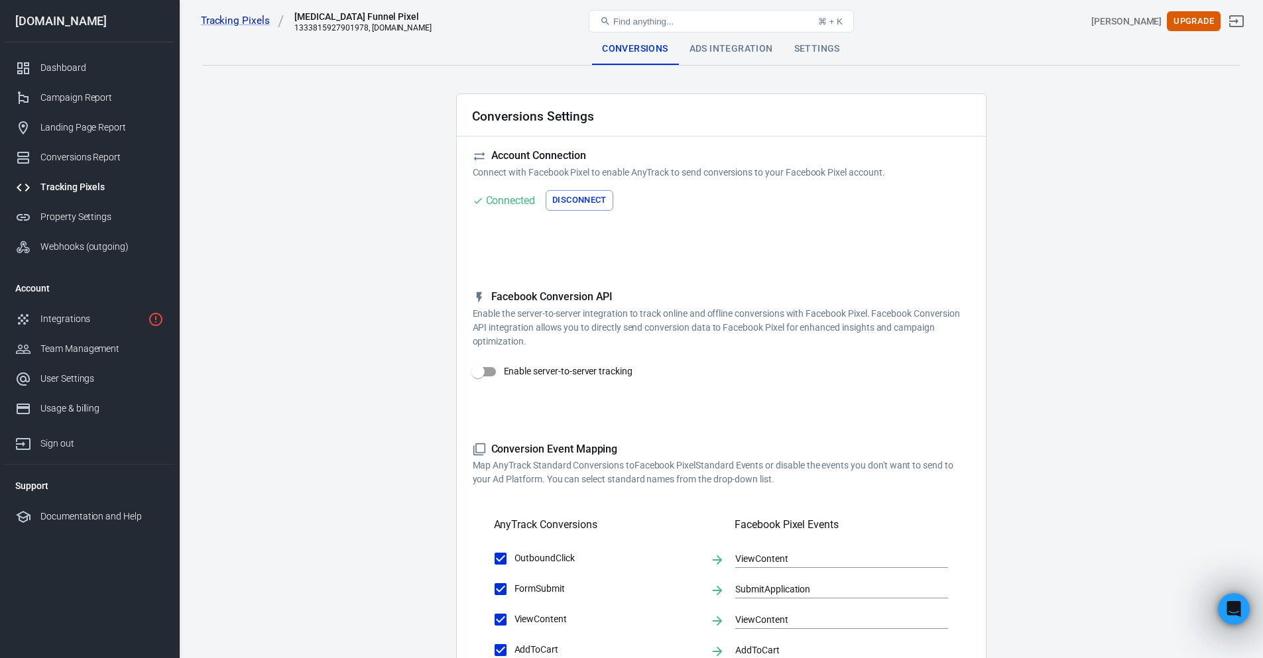
click at [491, 369] on input "Enable server-to-server tracking" at bounding box center [478, 371] width 76 height 25
checkbox input "false"
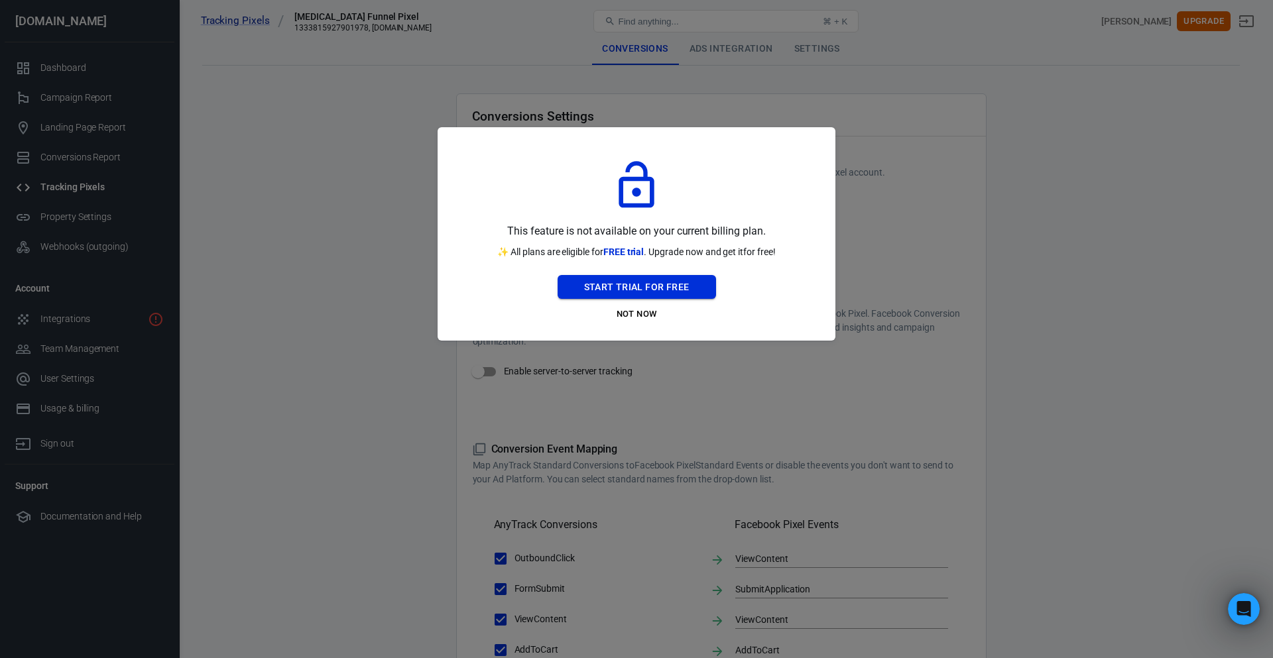
click at [603, 282] on button "Start Trial For Free" at bounding box center [637, 287] width 158 height 25
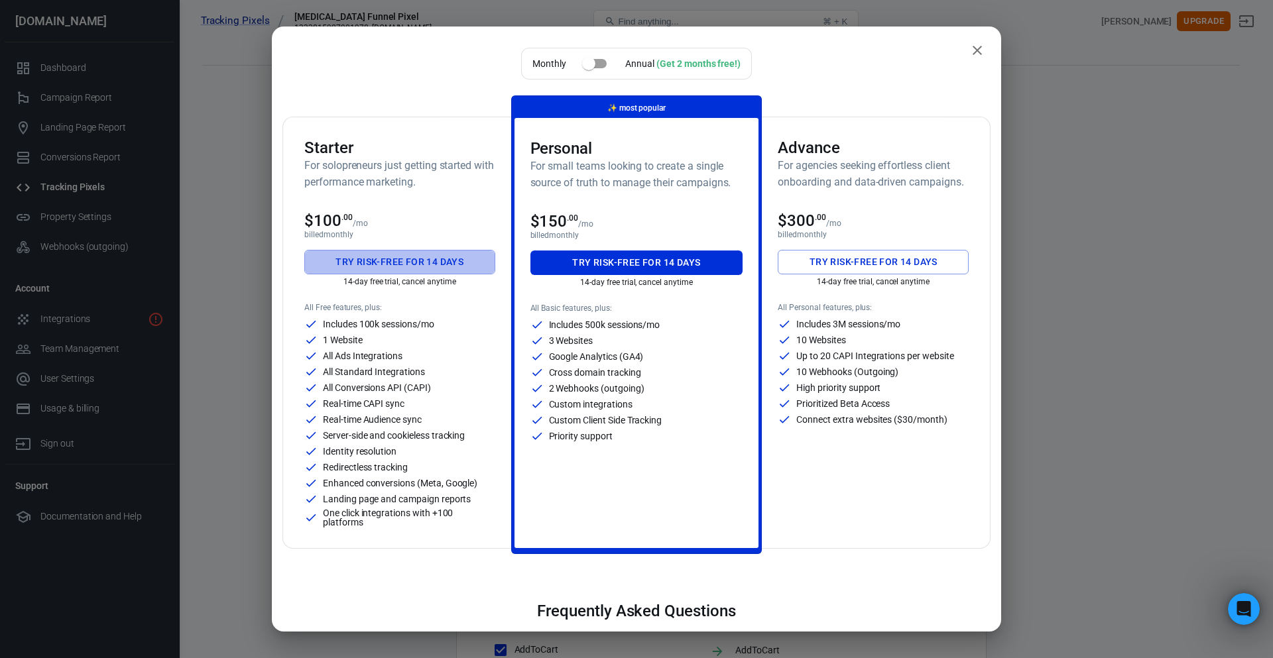
click at [437, 263] on button "Try risk-free for 14 days" at bounding box center [399, 262] width 191 height 25
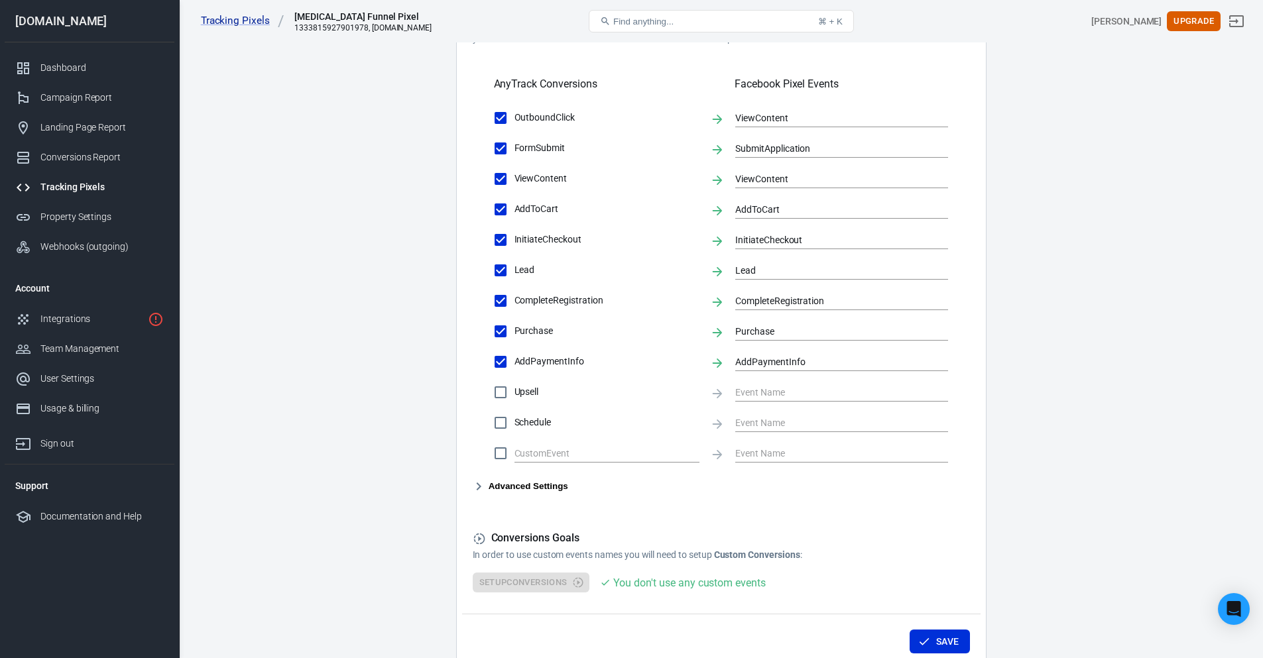
scroll to position [464, 0]
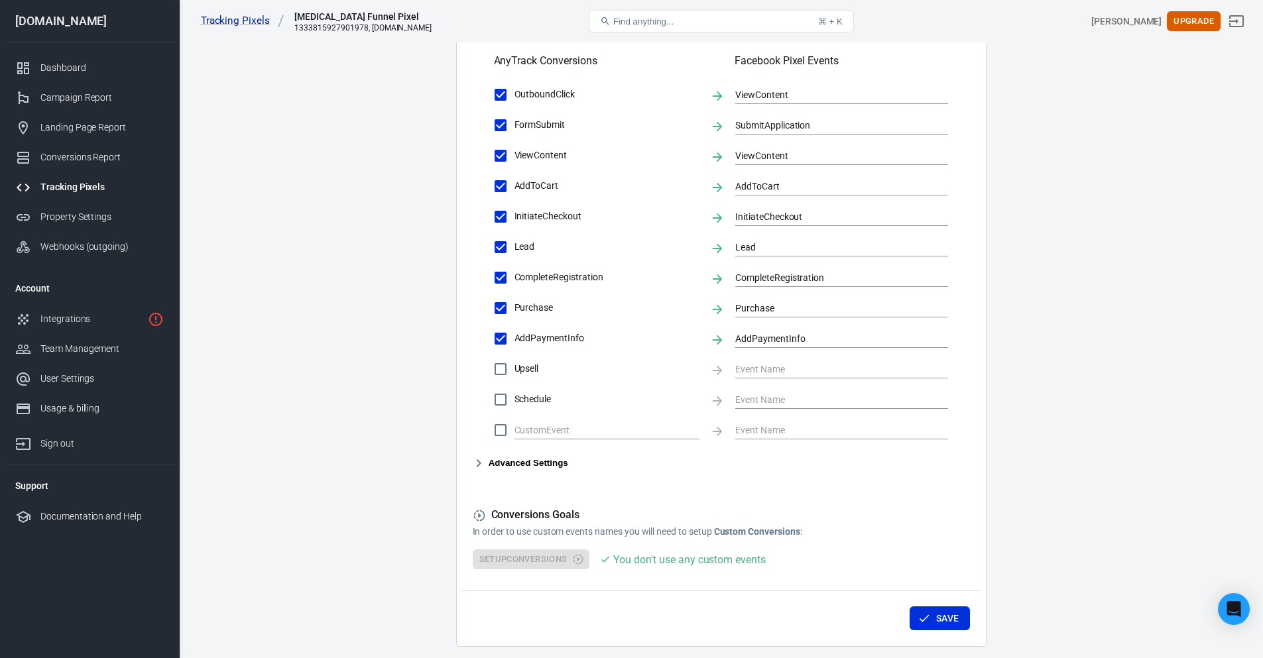
click at [536, 463] on button "Advanced Settings" at bounding box center [520, 463] width 95 height 16
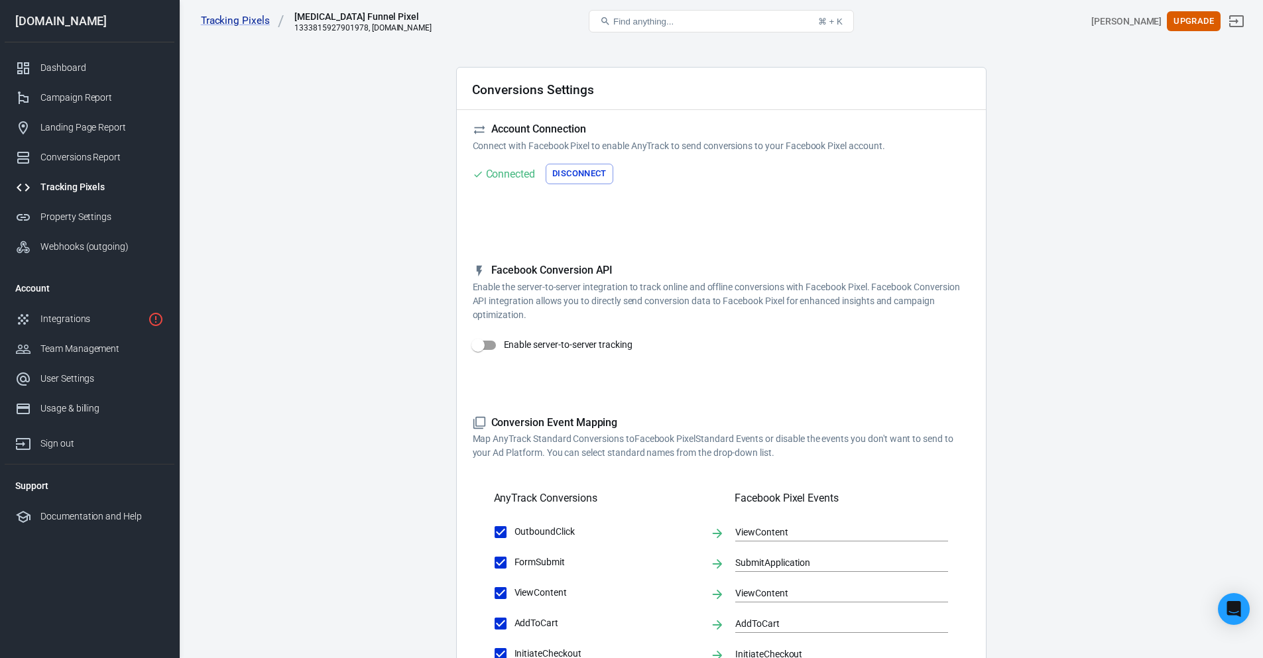
scroll to position [0, 0]
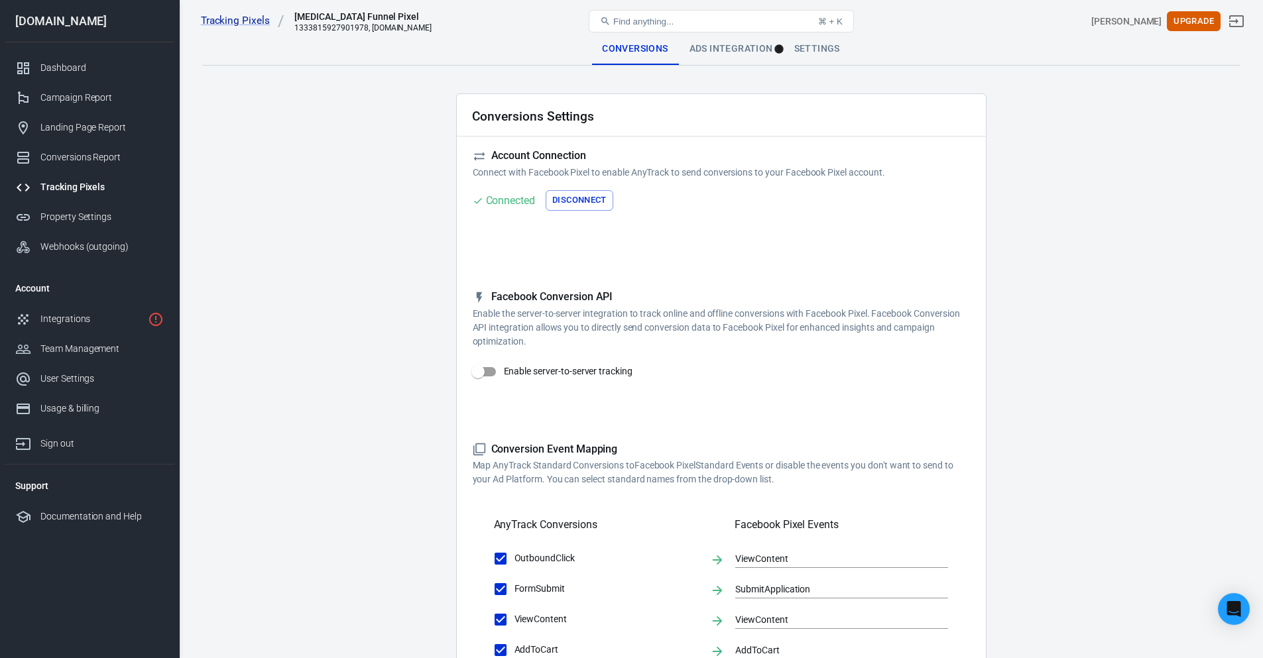
click at [724, 40] on div "Tracking Pixels [MEDICAL_DATA] Funnel Pixel 1333815927901978, [DOMAIN_NAME] Fin…" at bounding box center [721, 21] width 1083 height 42
click at [723, 46] on div "Ads Integration" at bounding box center [731, 49] width 105 height 32
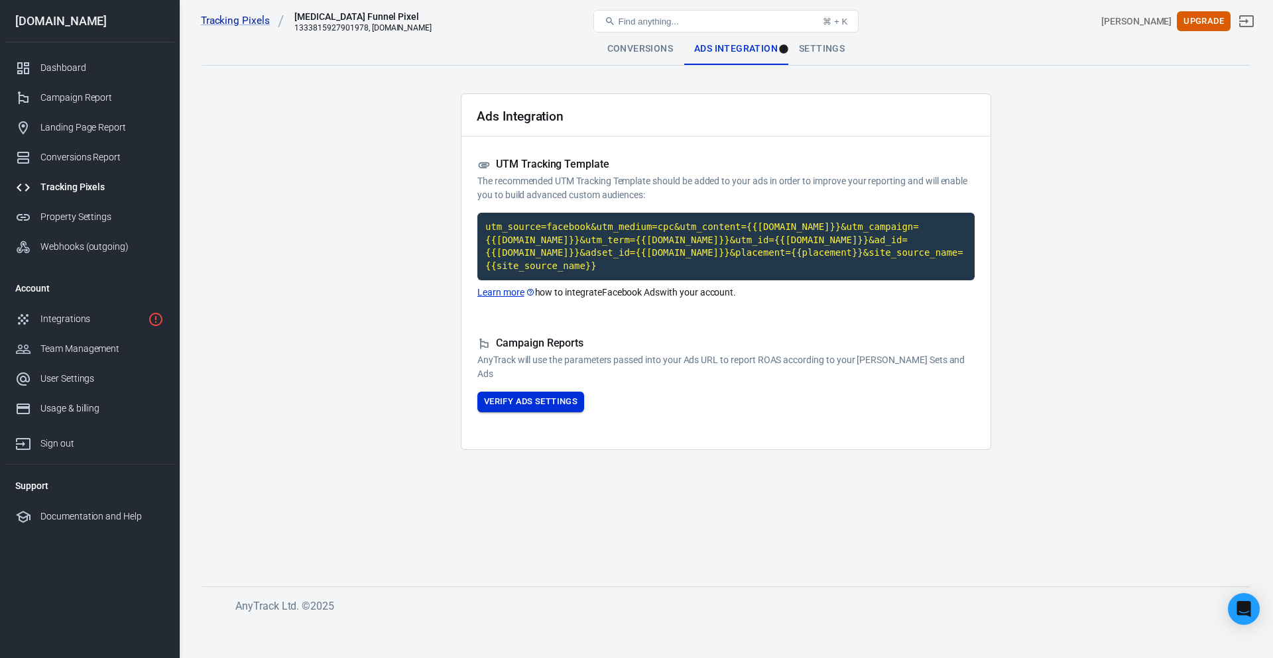
click at [554, 392] on button "Verify Ads Settings" at bounding box center [530, 402] width 107 height 21
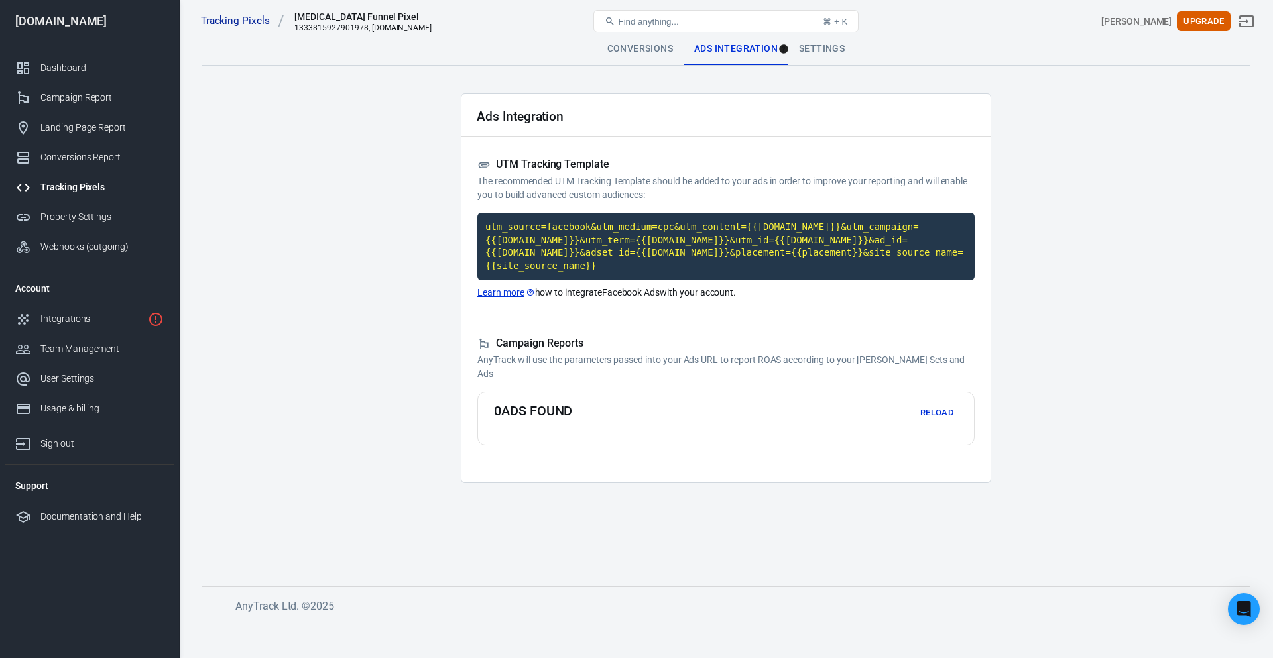
click at [821, 40] on div "Tracking Pixels [MEDICAL_DATA] Funnel Pixel 1333815927901978, [DOMAIN_NAME] Fin…" at bounding box center [726, 21] width 1093 height 42
click at [819, 44] on div "Settings" at bounding box center [821, 49] width 67 height 32
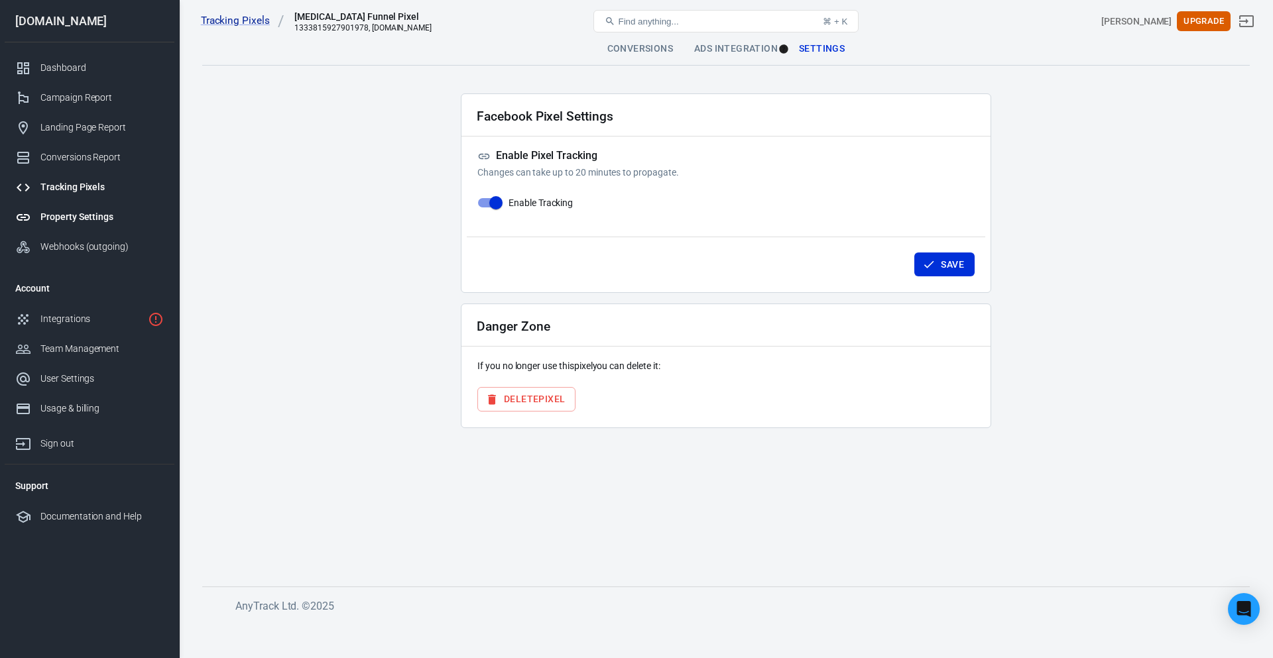
click at [97, 210] on div "Property Settings" at bounding box center [101, 217] width 123 height 14
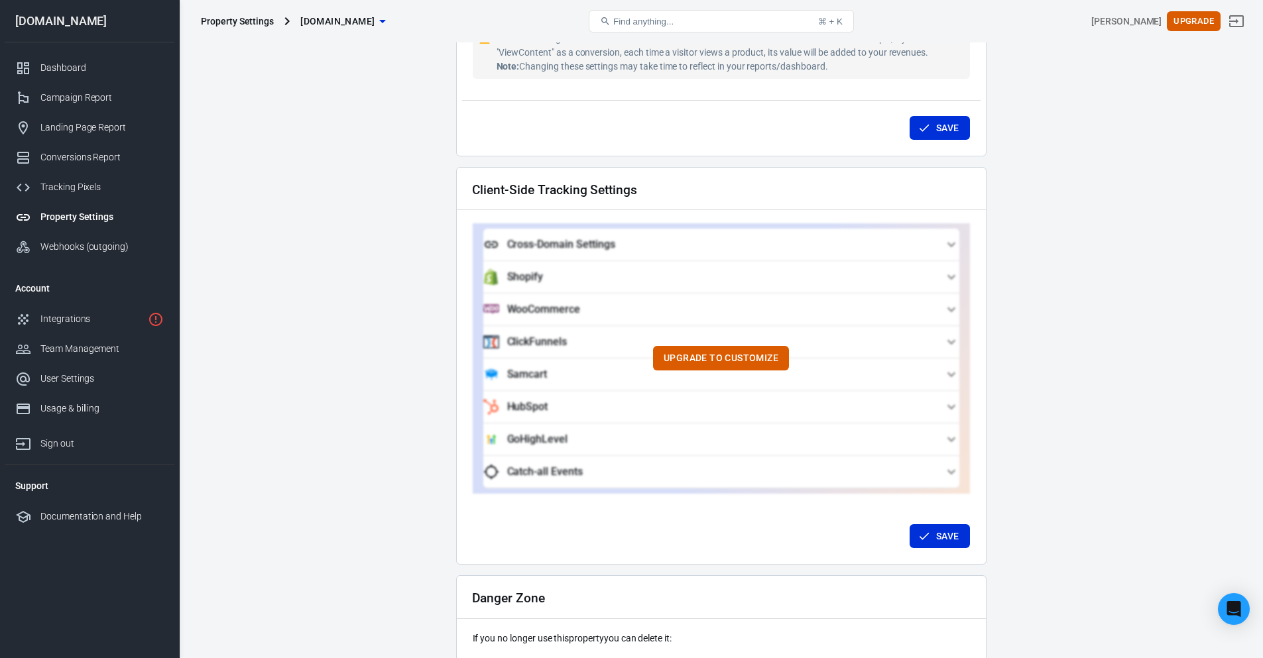
scroll to position [1083, 0]
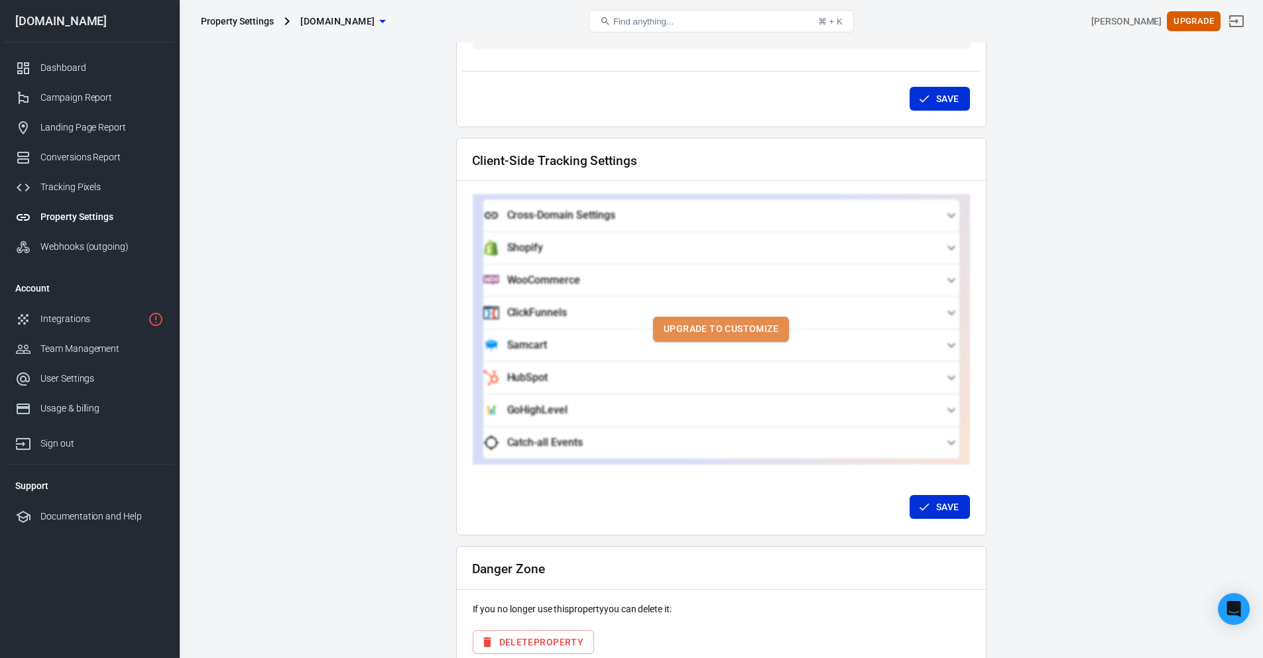
click at [716, 317] on button "Upgrade to customize" at bounding box center [721, 329] width 136 height 25
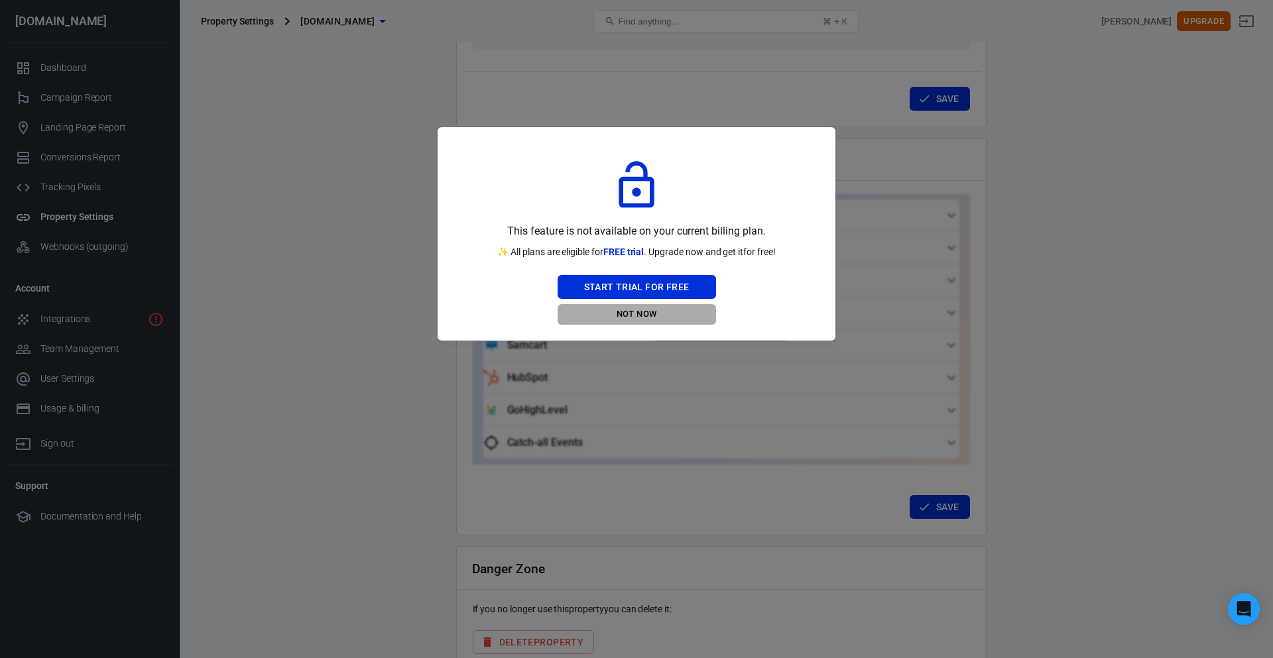
click at [649, 309] on button "Not Now" at bounding box center [637, 314] width 158 height 21
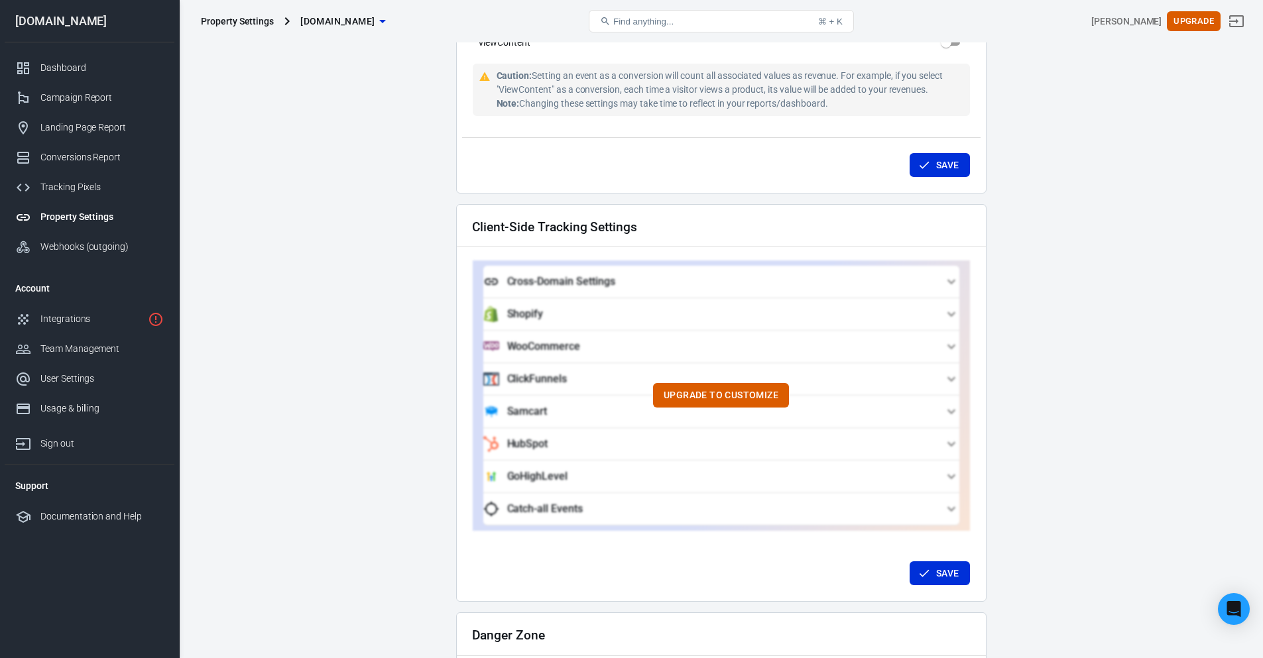
scroll to position [987, 0]
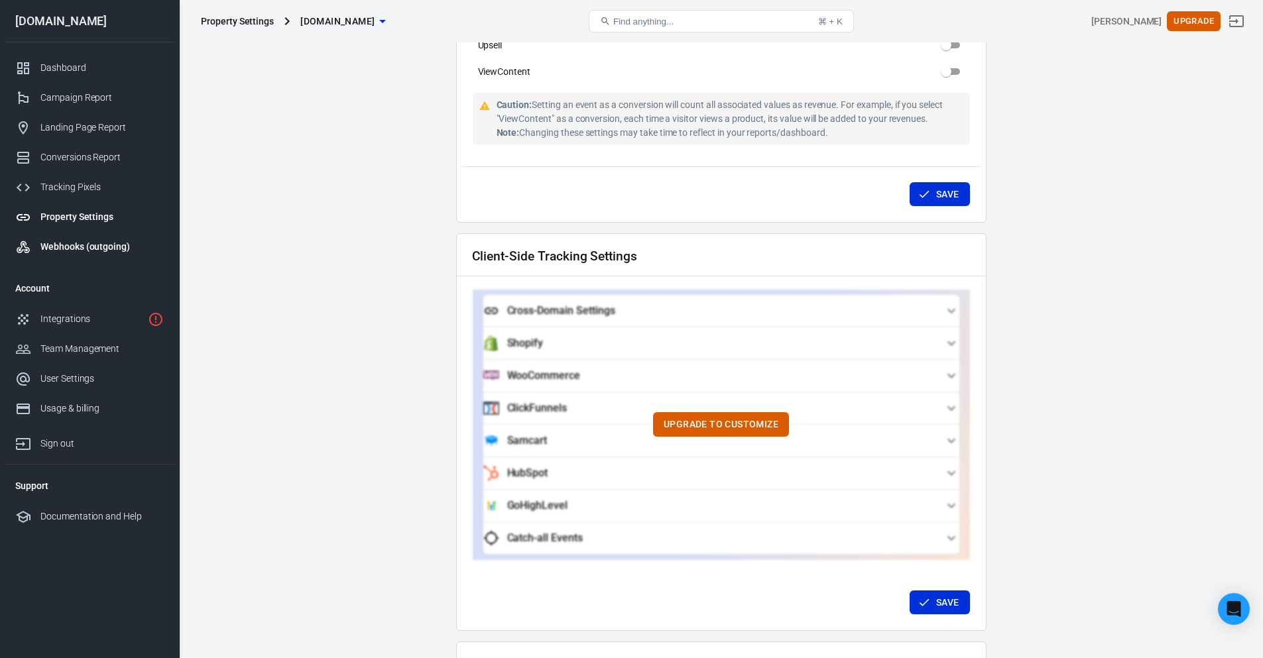
click at [67, 249] on div "Webhooks (outgoing)" at bounding box center [101, 247] width 123 height 14
